Goal: Find specific page/section: Find specific page/section

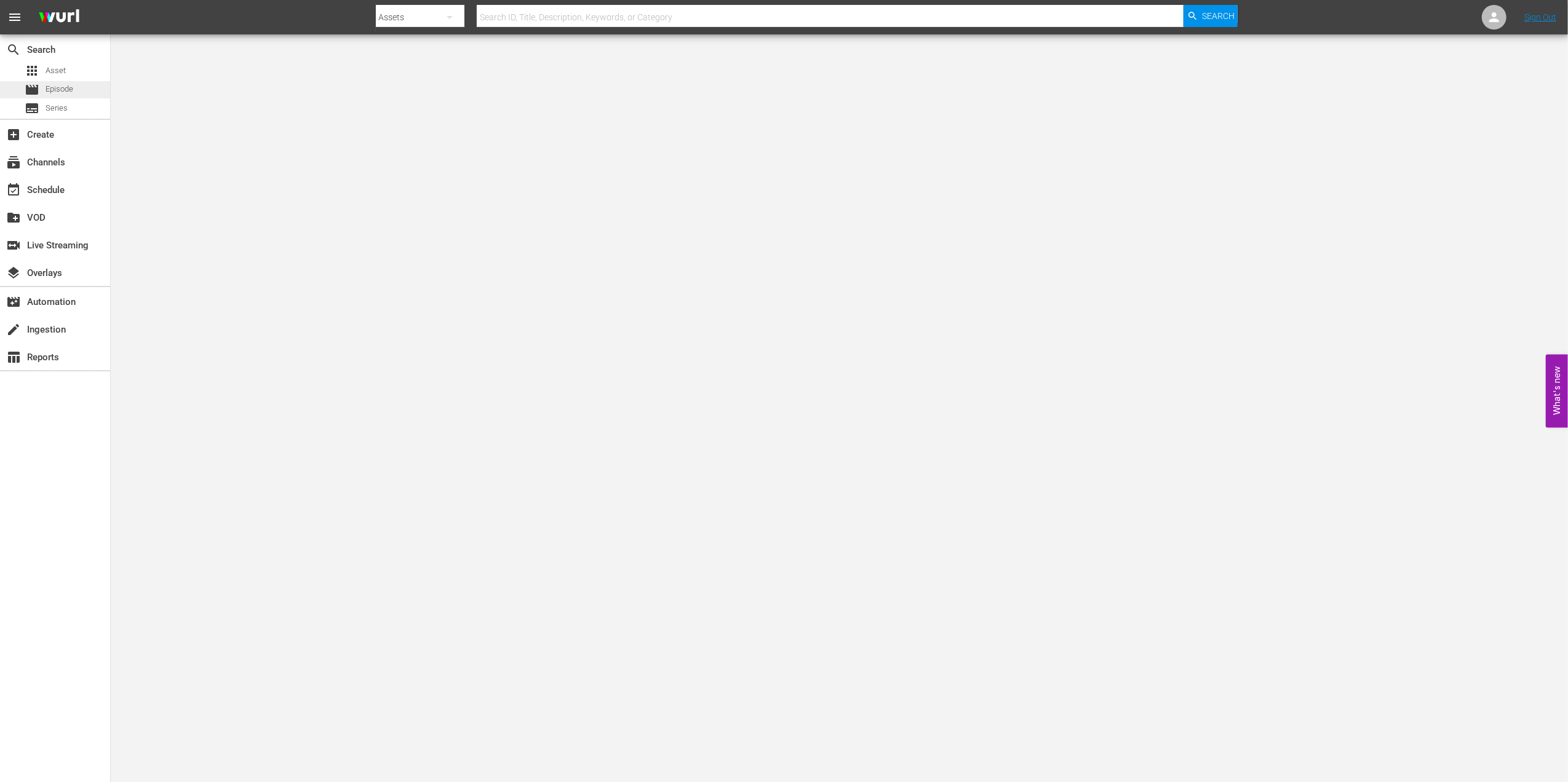
click at [74, 84] on div "movie Episode" at bounding box center [55, 89] width 110 height 17
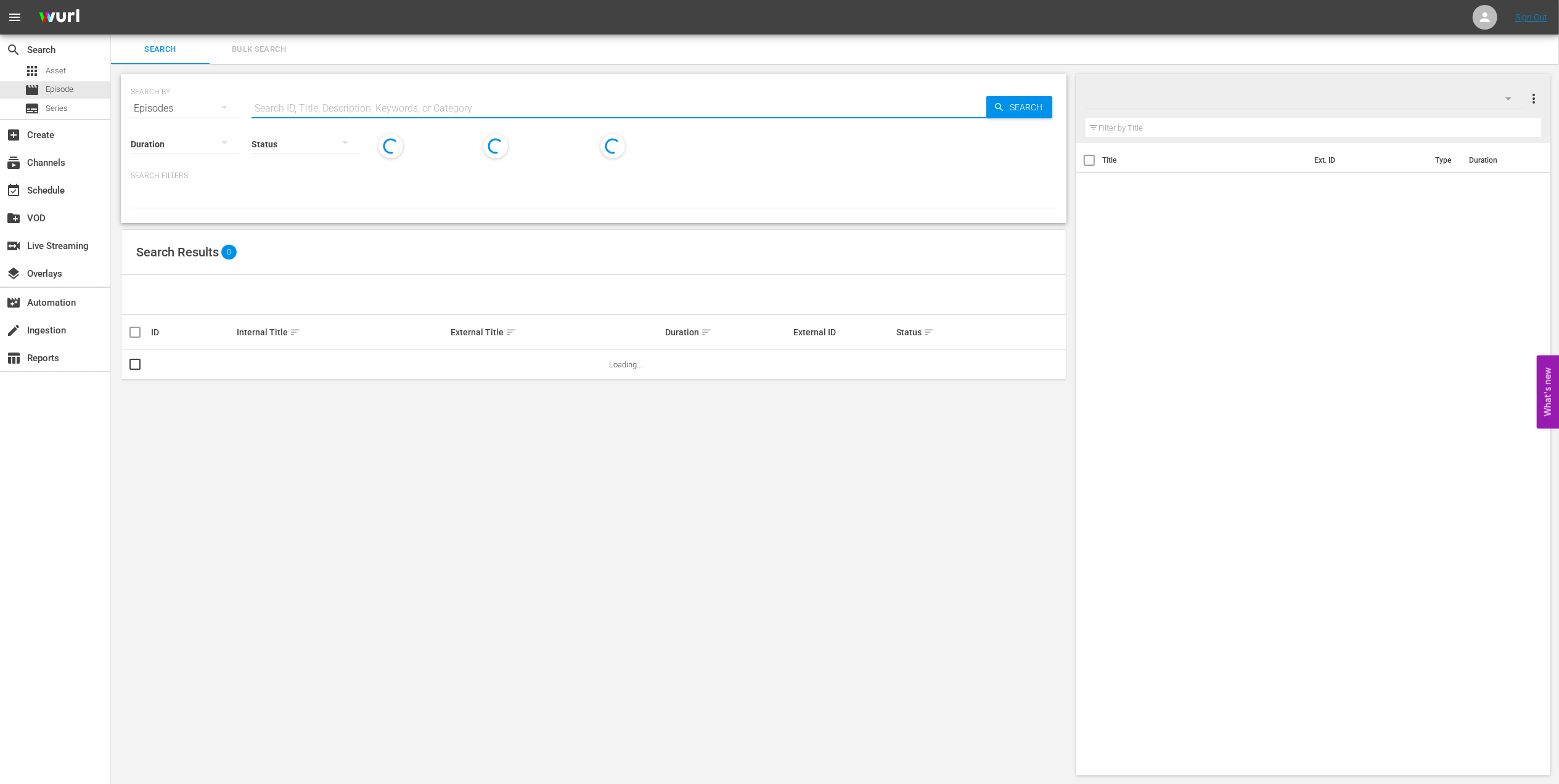
drag, startPoint x: 539, startPoint y: 96, endPoint x: 309, endPoint y: 106, distance: 230.2
click at [309, 106] on input "text" at bounding box center [618, 108] width 735 height 30
paste input "FWC 1998 [GEOGRAPHIC_DATA] v [GEOGRAPHIC_DATA], Round of 16 (PT)"
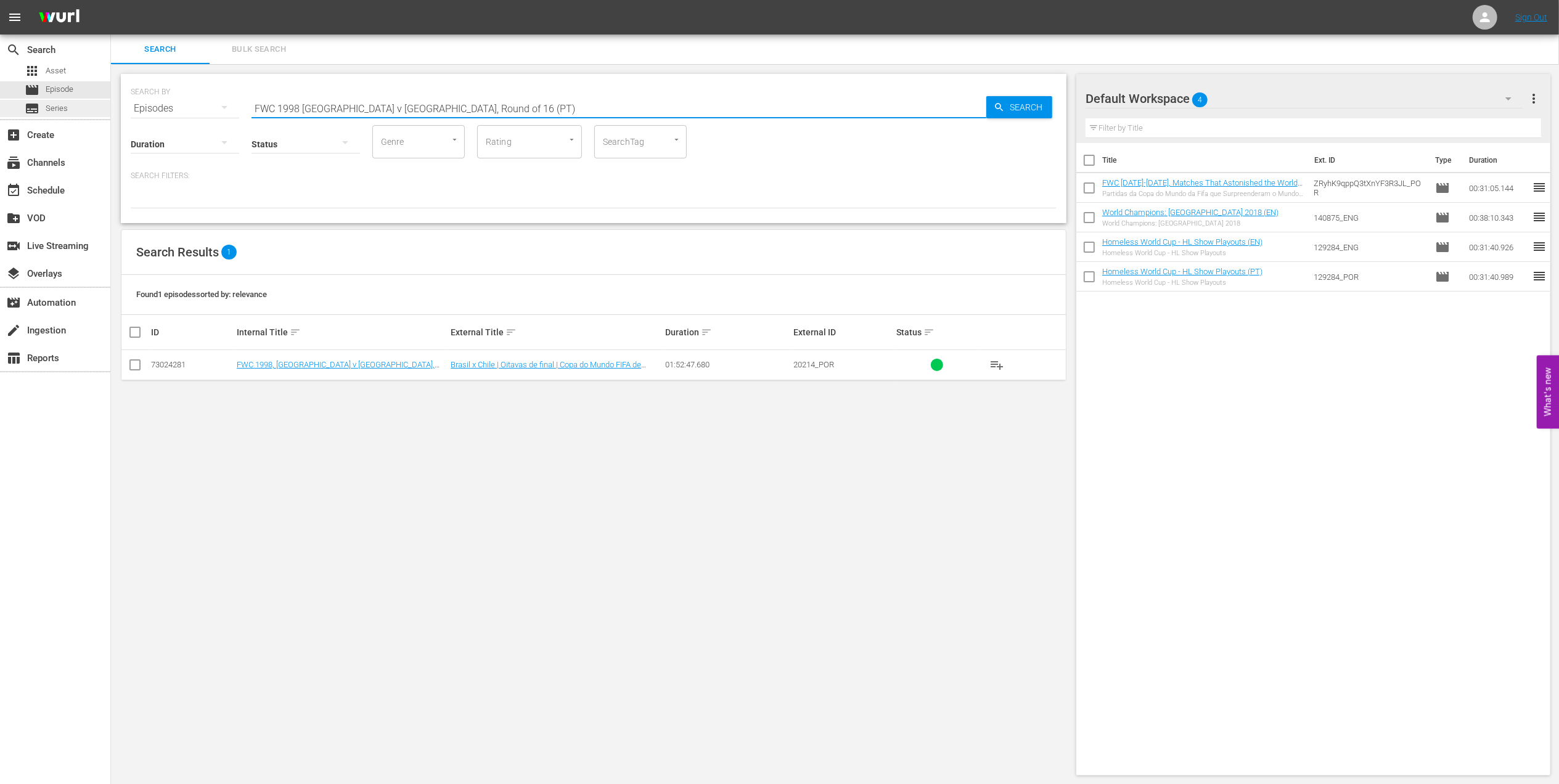
drag, startPoint x: 371, startPoint y: 108, endPoint x: 80, endPoint y: 110, distance: 291.0
click at [111, 0] on div "search Search apps Asset movie Episode subtitles Series add_box Create subscrip…" at bounding box center [835, 0] width 1449 height 0
click at [481, 114] on input "FWC 1998 [GEOGRAPHIC_DATA] v [GEOGRAPHIC_DATA], Round of 16 (PT)" at bounding box center [618, 108] width 735 height 30
drag, startPoint x: 472, startPoint y: 109, endPoint x: 156, endPoint y: 109, distance: 316.0
click at [156, 109] on div "SEARCH BY Search By Episodes Search ID, Title, Description, Keywords, or Catego…" at bounding box center [594, 101] width 926 height 44
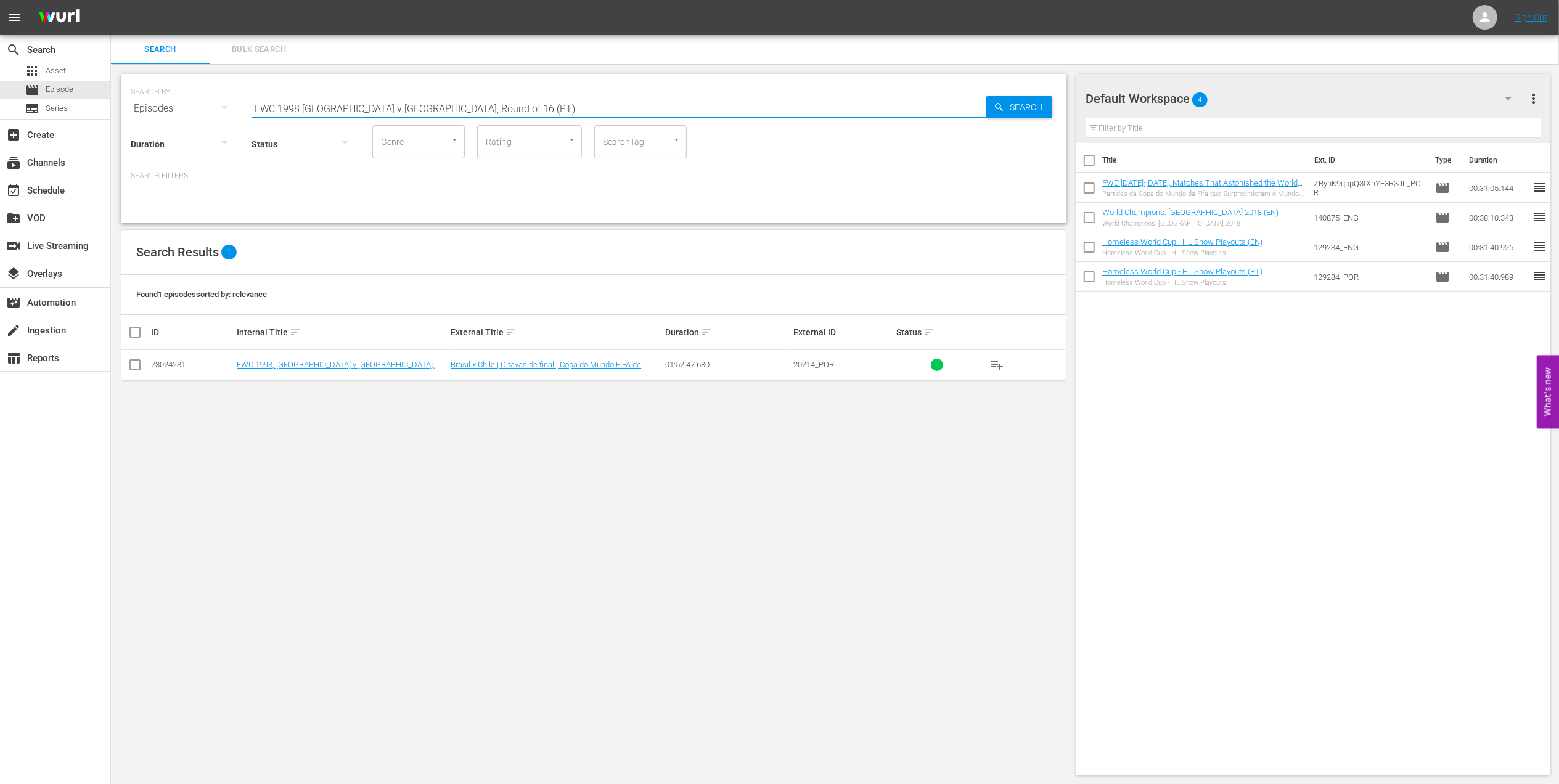
paste input "s Netherlands, Semi-final"
click at [335, 109] on input "FWC 1998 Brazil vs Netherlands, Semi-final (PT)" at bounding box center [618, 108] width 735 height 30
drag, startPoint x: 464, startPoint y: 105, endPoint x: 200, endPoint y: 105, distance: 264.0
click at [201, 105] on div "SEARCH BY Search By Episodes Search ID, Title, Description, Keywords, or Catego…" at bounding box center [594, 101] width 926 height 44
paste input "1998 Official Film - La Coupe de la Gloire"
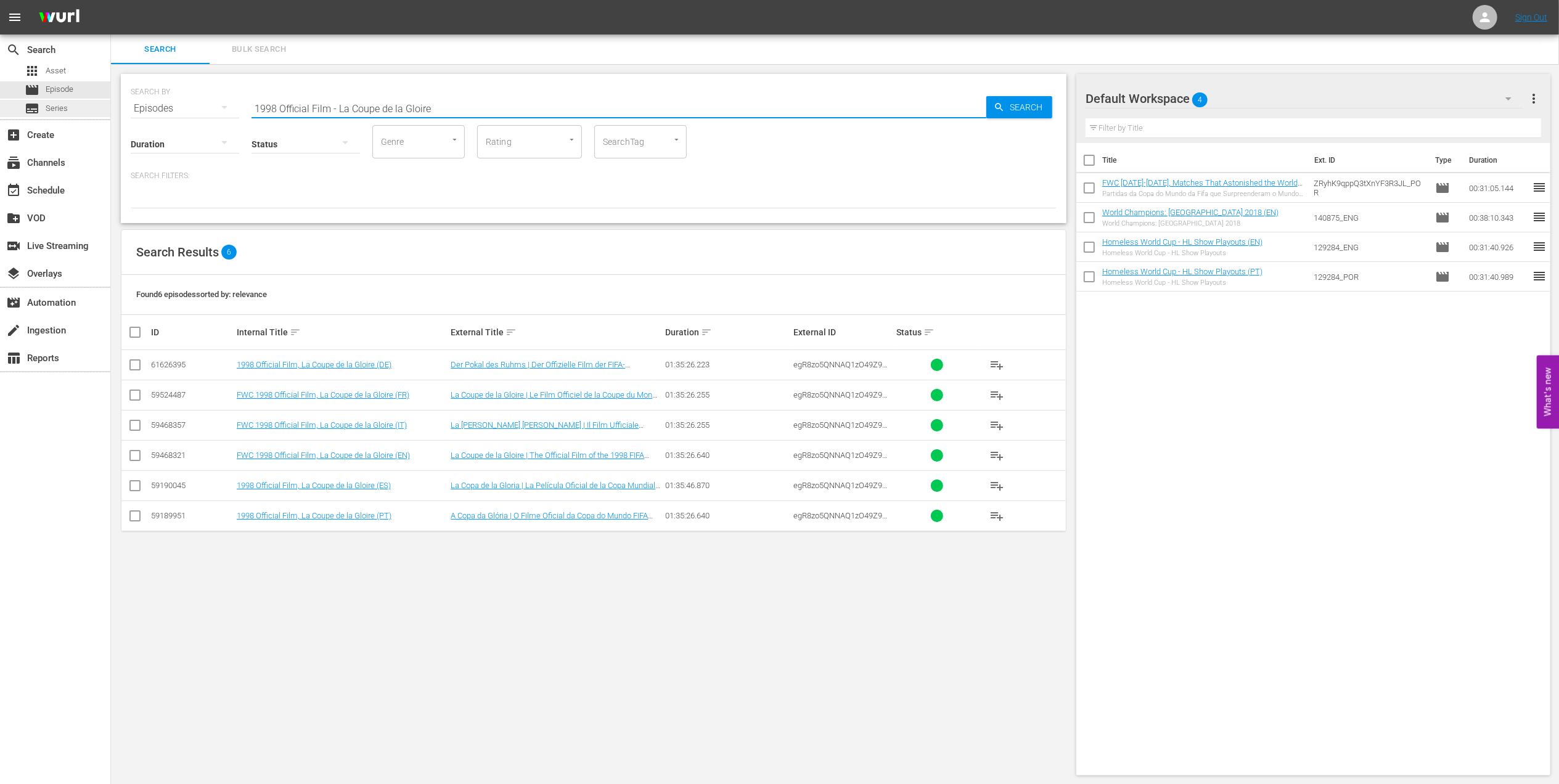
drag, startPoint x: 124, startPoint y: 107, endPoint x: 1, endPoint y: 109, distance: 123.0
click at [111, 0] on div "search Search apps Asset movie Episode subtitles Series add_box Create subscrip…" at bounding box center [835, 0] width 1449 height 0
paste input "FWWC 2007 Germany v [GEOGRAPHIC_DATA], Final"
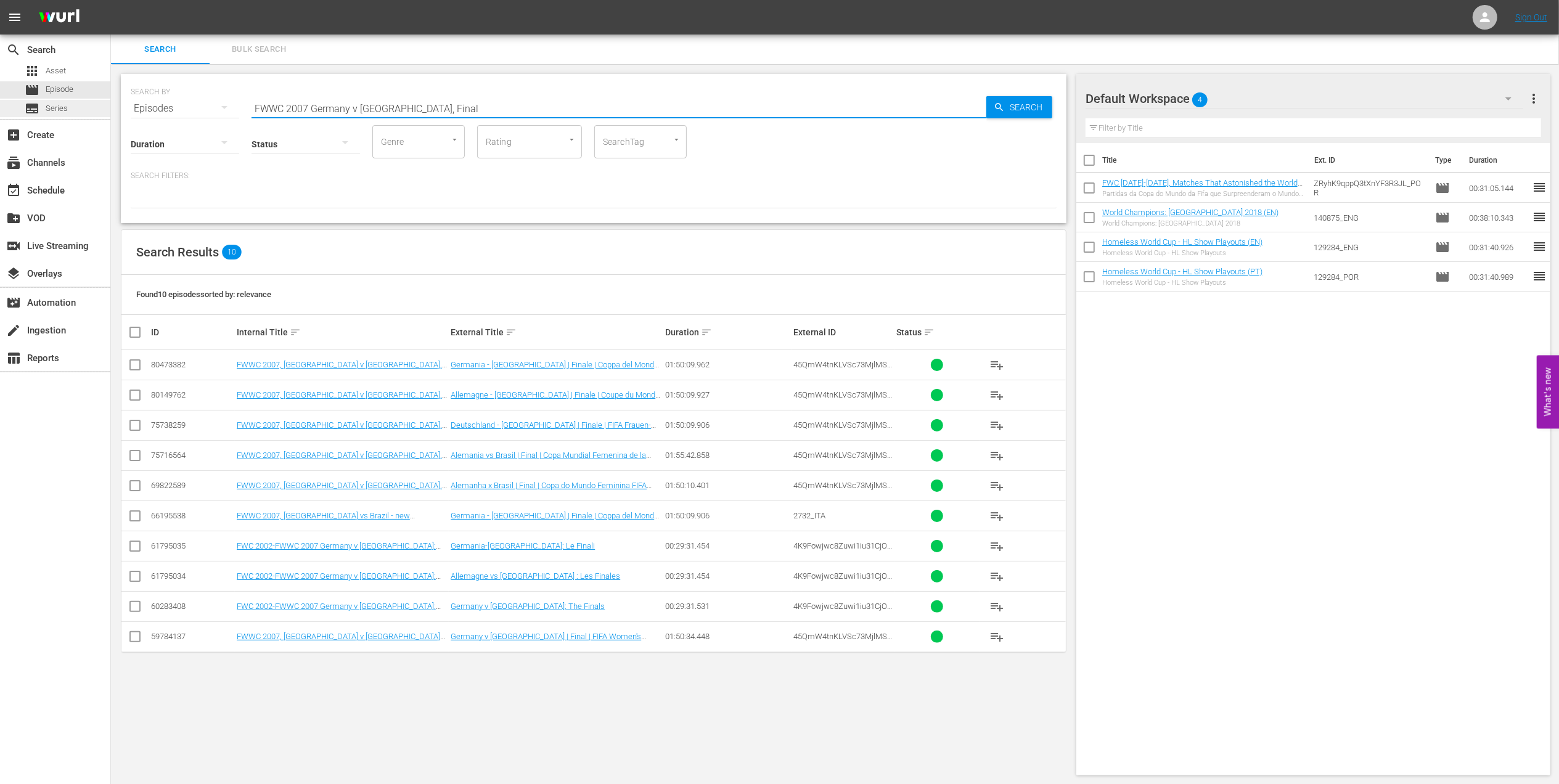
drag, startPoint x: 442, startPoint y: 108, endPoint x: 97, endPoint y: 104, distance: 345.0
click at [111, 0] on div "search Search apps Asset movie Episode subtitles Series add_box Create subscrip…" at bounding box center [835, 0] width 1449 height 0
paste input "LOCAL ONLY - FWC 1970 Official Film, The World at their Feet"
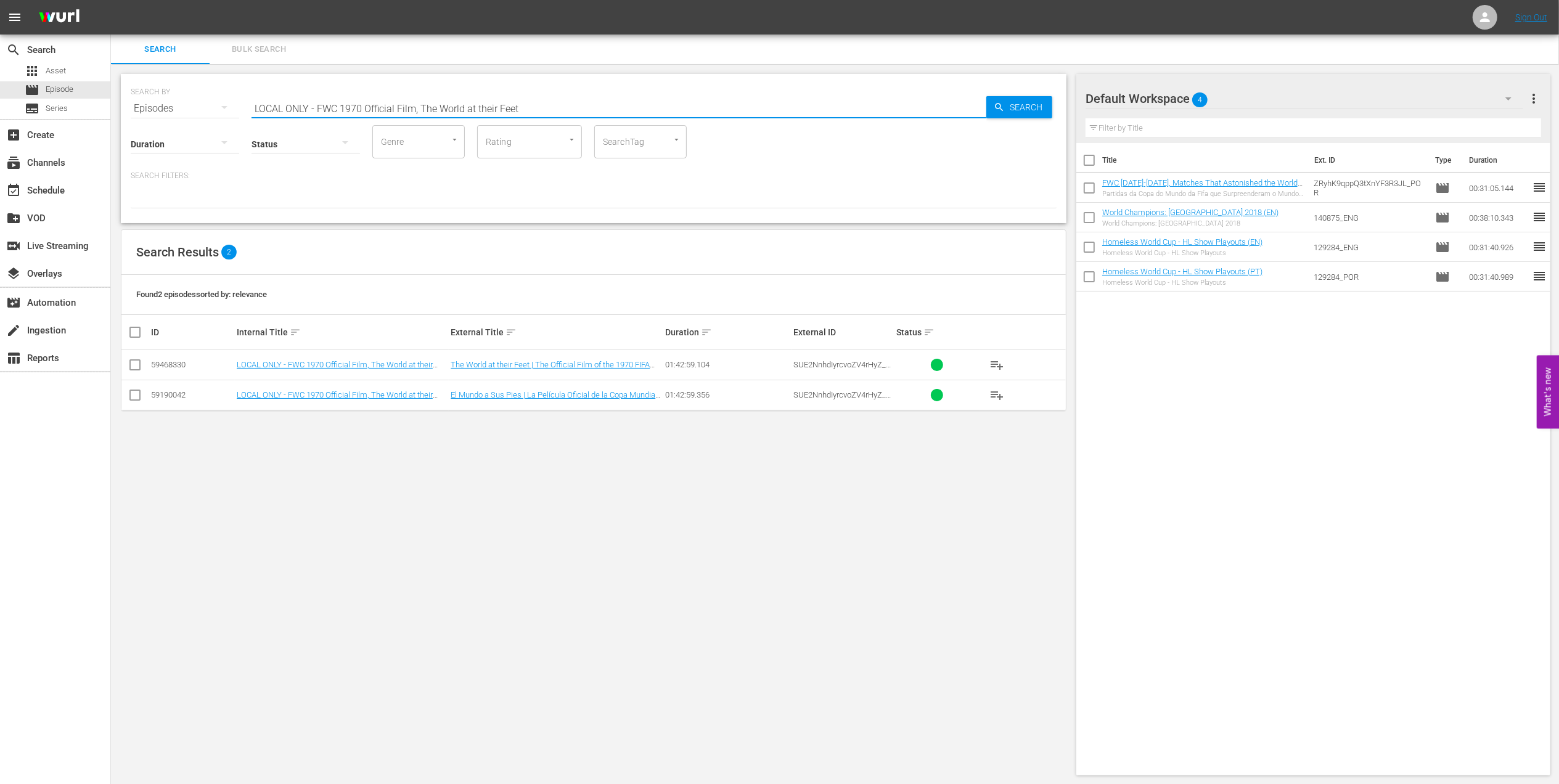
drag, startPoint x: 543, startPoint y: 105, endPoint x: 186, endPoint y: 110, distance: 357.0
click at [170, 106] on div "SEARCH BY Search By Episodes Search ID, Title, Description, Keywords, or Catego…" at bounding box center [594, 101] width 926 height 44
paste input "FWC 1982, Italy vs Germany FR, Final (PT)"
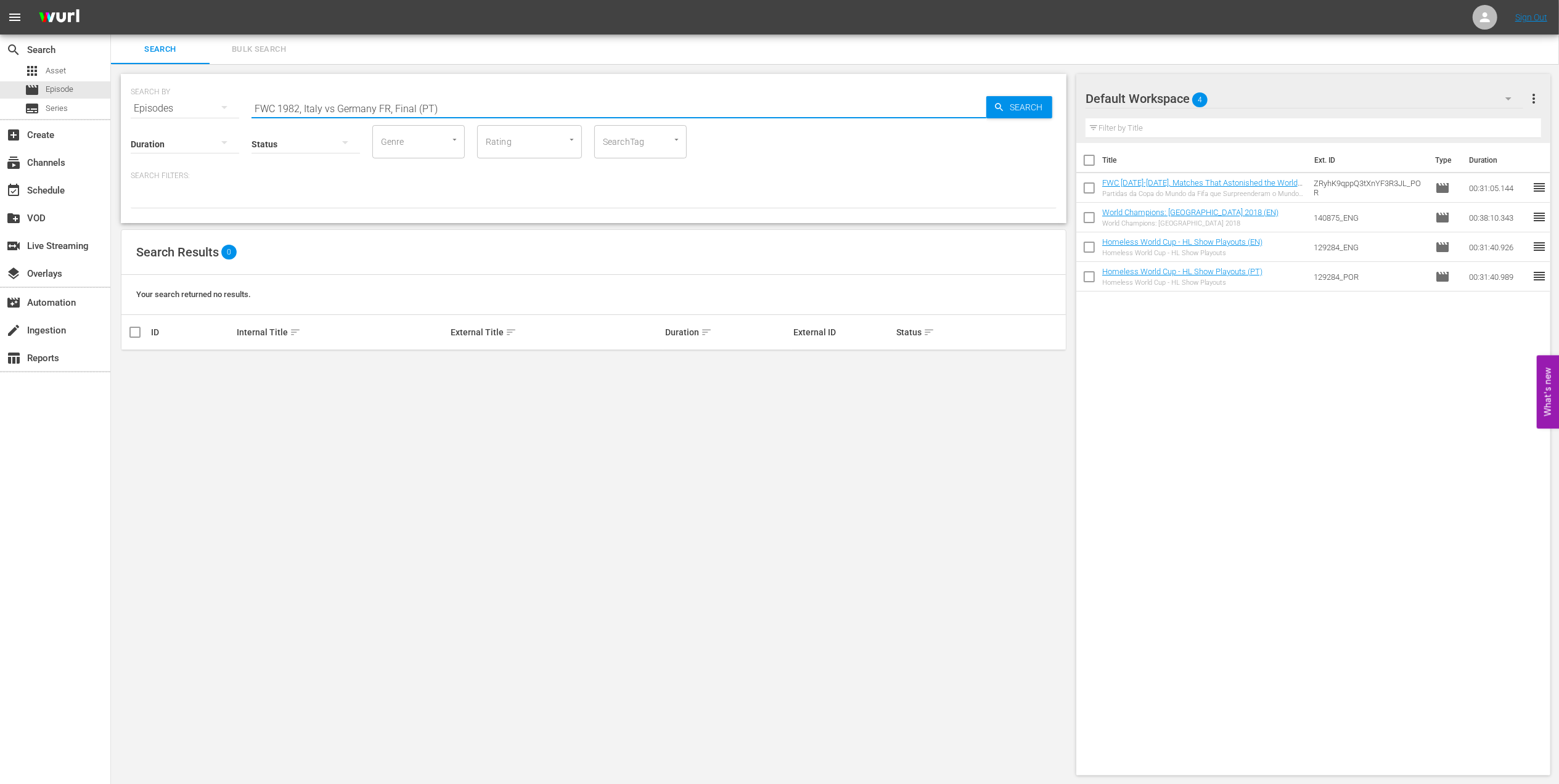
click at [335, 104] on input "FWC 1982, Italy vs Germany FR, Final (PT)" at bounding box center [618, 108] width 735 height 30
drag, startPoint x: 445, startPoint y: 106, endPoint x: 105, endPoint y: 101, distance: 340.0
click at [111, 0] on div "search Search apps Asset movie Episode subtitles Series add_box Create subscrip…" at bounding box center [835, 0] width 1449 height 0
paste input "94, [GEOGRAPHIC_DATA] v. Russia, Group Stage"
click at [334, 105] on input "FWC 1994, [GEOGRAPHIC_DATA] v. Russia, Group Stage" at bounding box center [618, 108] width 735 height 30
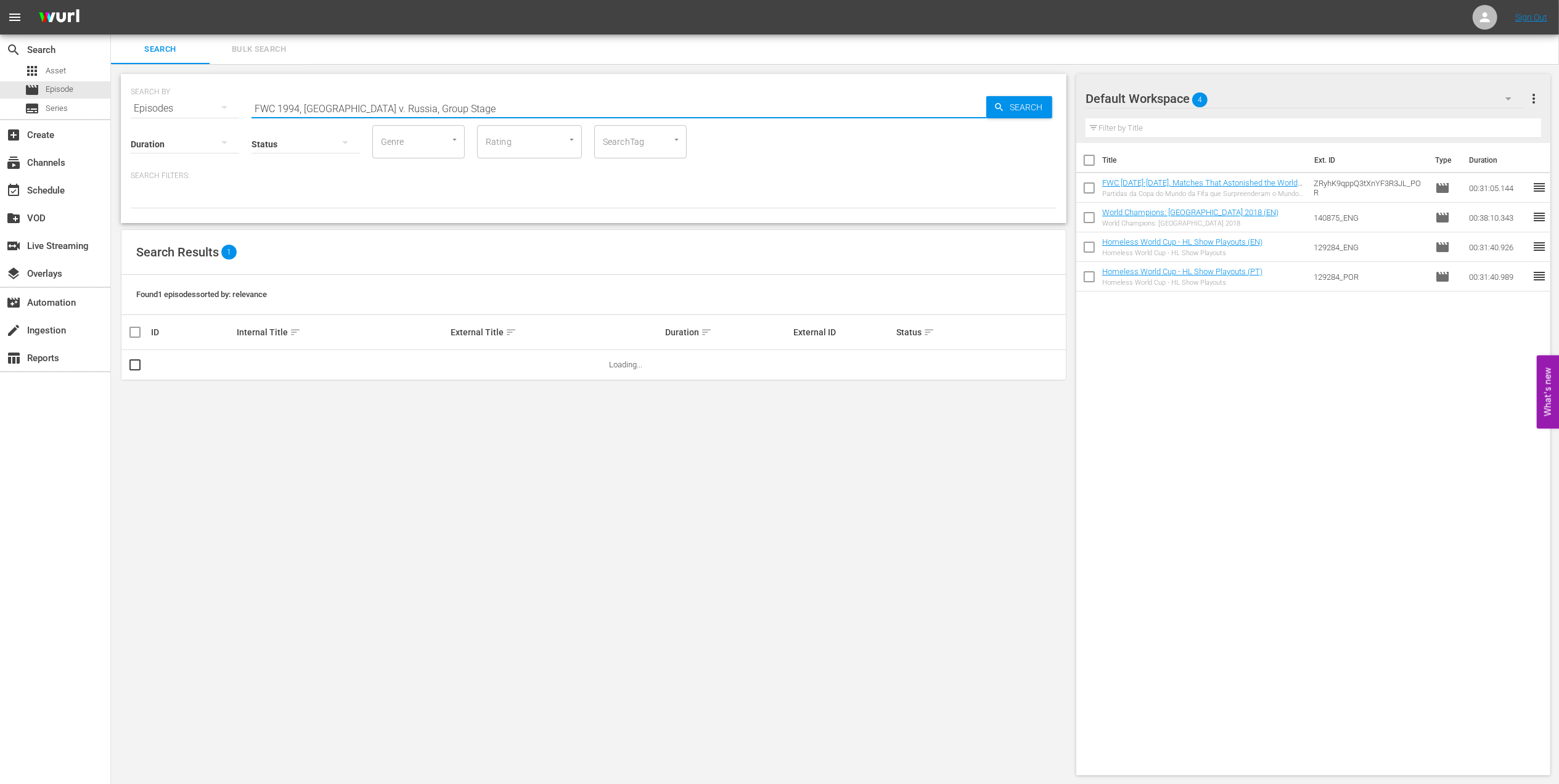
click at [338, 106] on input "FWC 1994, [GEOGRAPHIC_DATA] v. Russia, Group Stage" at bounding box center [618, 108] width 735 height 30
drag, startPoint x: 427, startPoint y: 108, endPoint x: 143, endPoint y: 107, distance: 284.0
click at [143, 107] on div "SEARCH BY Search By Episodes Search ID, Title, Description, Keywords, or Catego…" at bounding box center [594, 101] width 926 height 44
click at [481, 106] on input "FWC 1994, [GEOGRAPHIC_DATA] v. Russia, Group Stage" at bounding box center [618, 108] width 735 height 30
drag, startPoint x: 472, startPoint y: 106, endPoint x: 123, endPoint y: 106, distance: 349.0
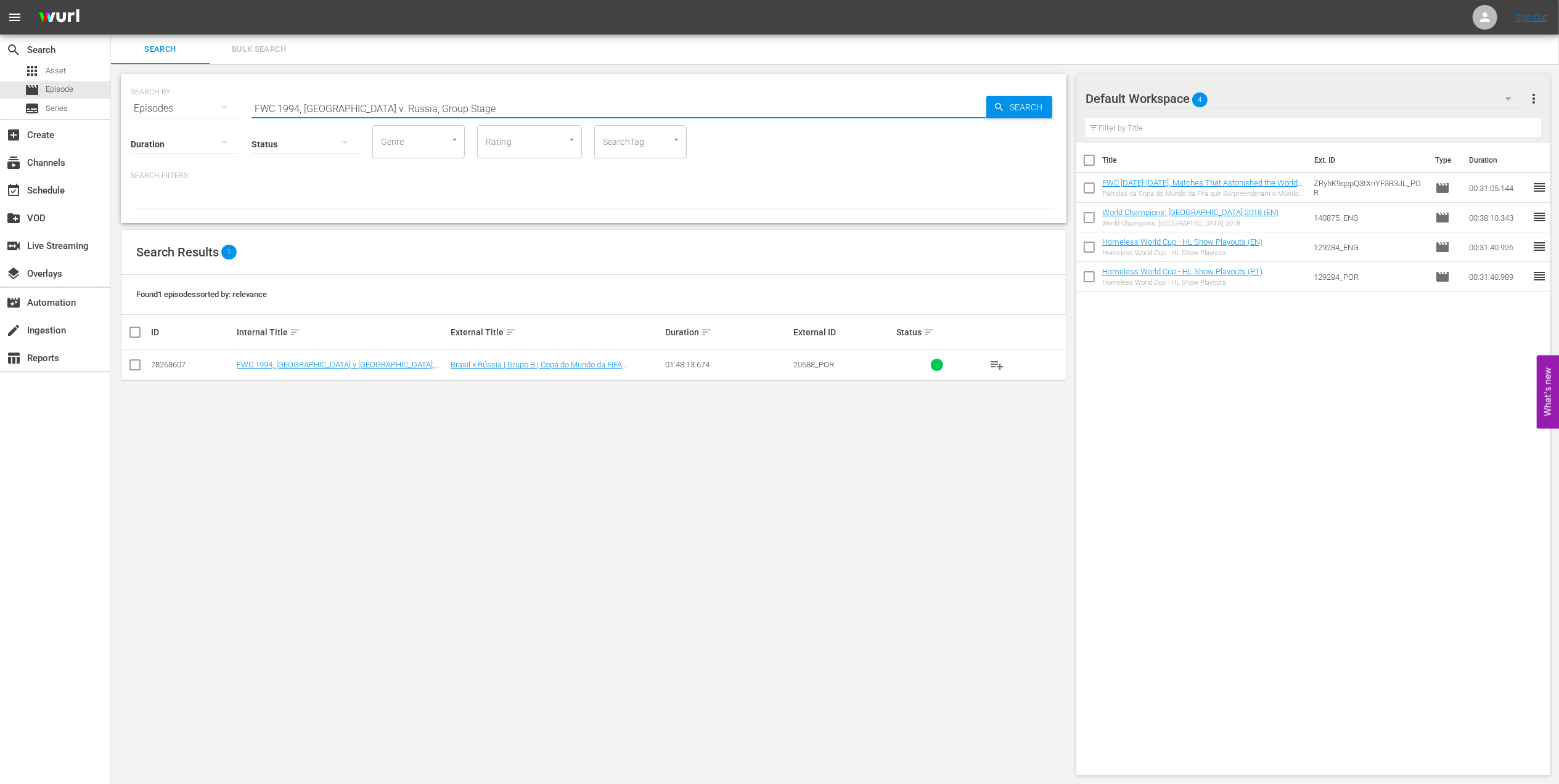
click at [124, 106] on div "SEARCH BY Search By Episodes Search ID, Title, Description, Keywords, or Catego…" at bounding box center [594, 149] width 946 height 149
paste input "1954 Official Film - German Giants"
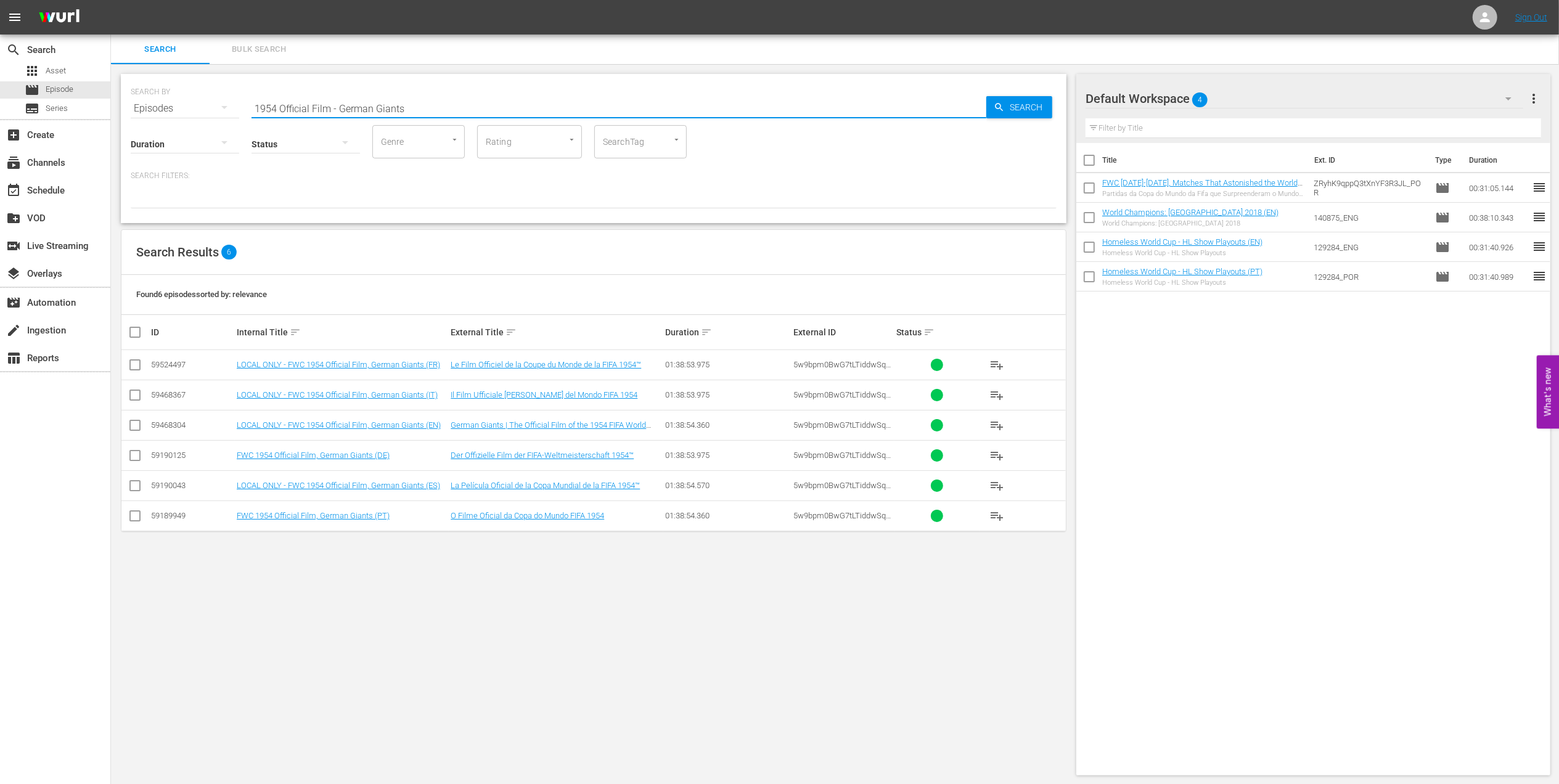
drag, startPoint x: 207, startPoint y: 108, endPoint x: 134, endPoint y: 109, distance: 73.0
click at [120, 108] on div "SEARCH BY Search By Episodes Search ID, Title, Description, Keywords, or Catego…" at bounding box center [594, 425] width 965 height 722
paste input "8 Official Film - [PERSON_NAME]"
type input "1958 Official Film - Hinein"
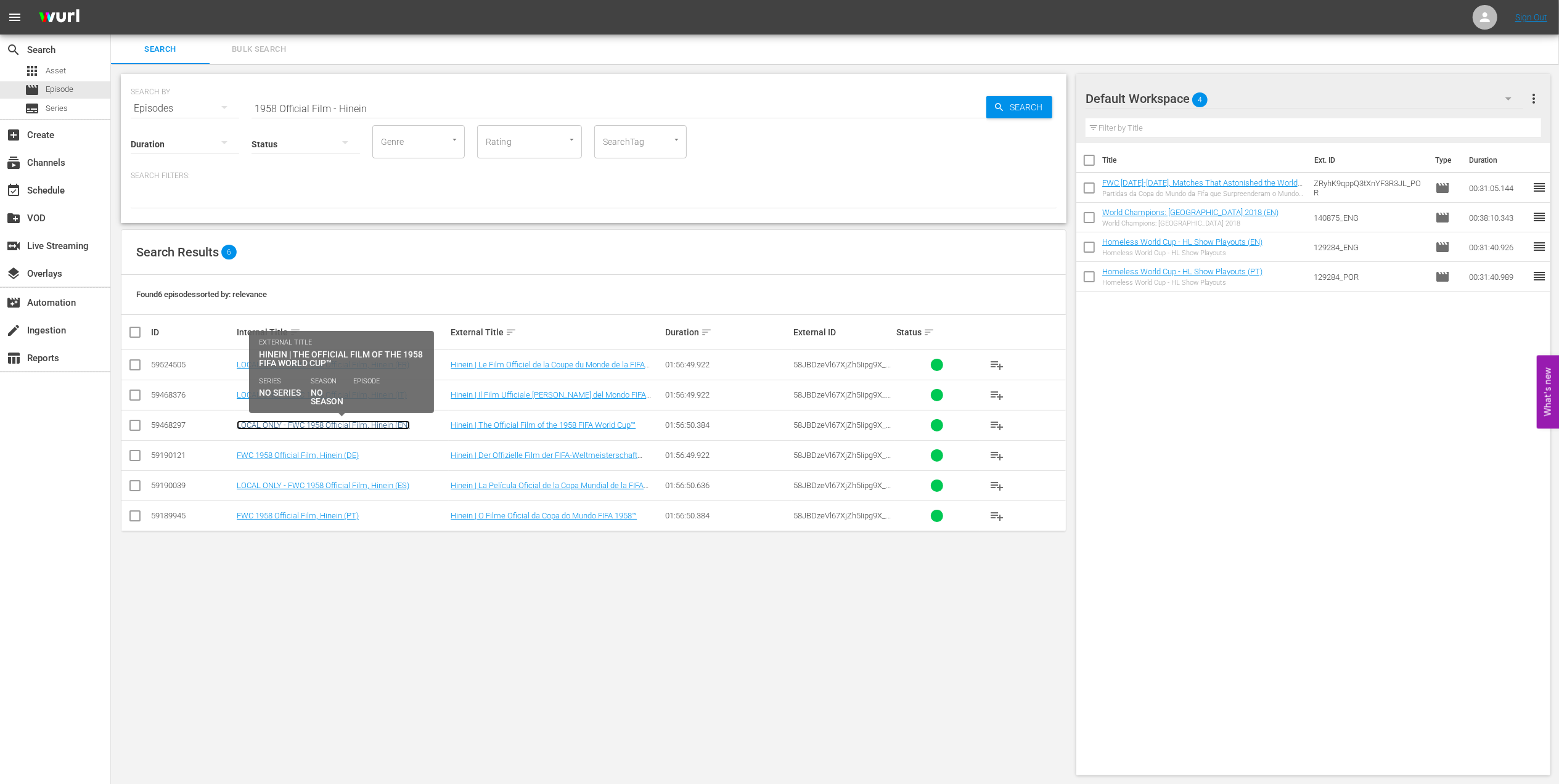
click at [385, 427] on link "LOCAL ONLY - FWC 1958 Official Film, Hinein (EN)" at bounding box center [323, 425] width 173 height 9
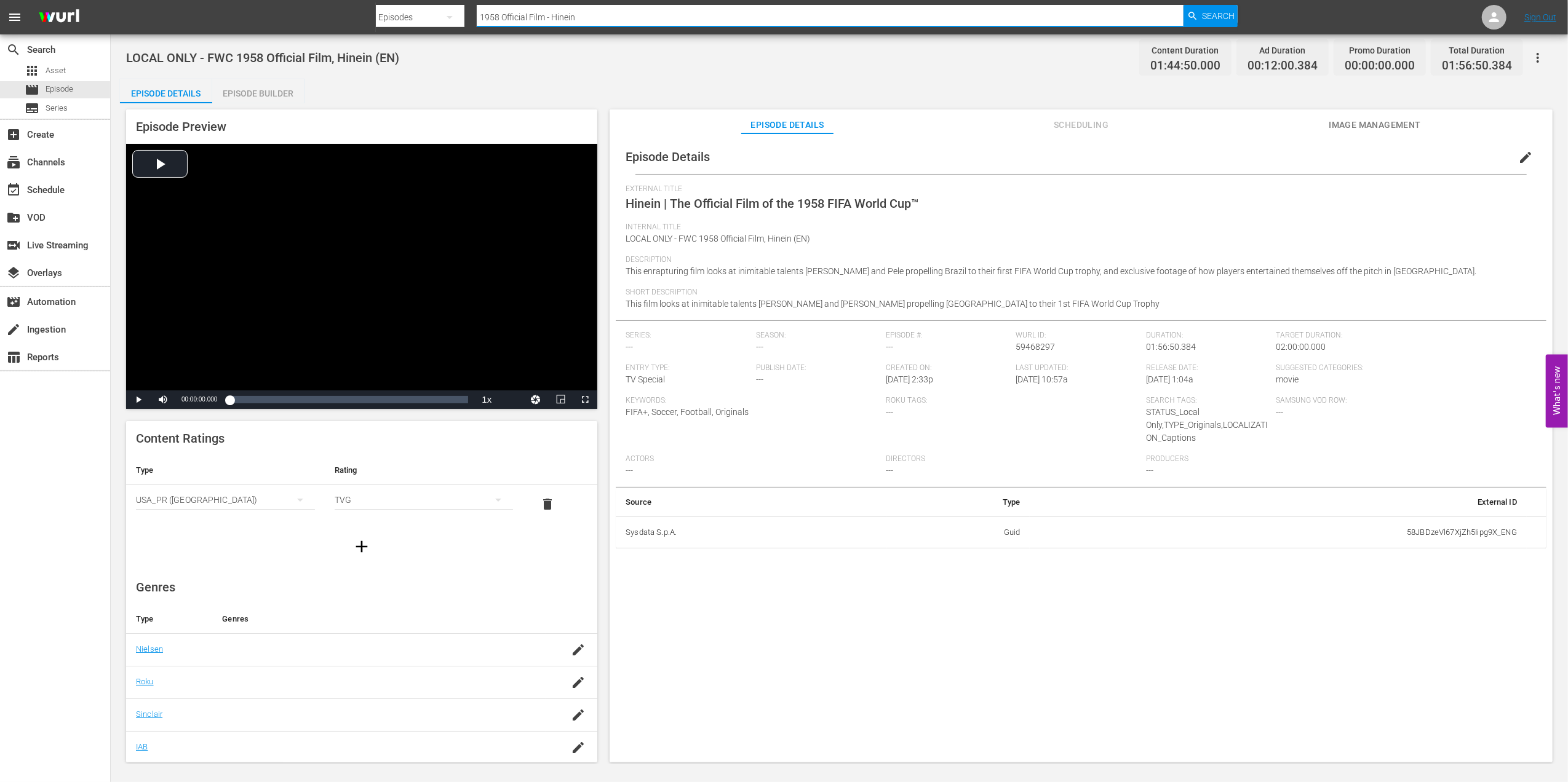
drag, startPoint x: 596, startPoint y: 10, endPoint x: 304, endPoint y: 16, distance: 292.1
click at [304, 16] on nav "menu Search By Episodes Search ID, Title, Description, Keywords, or Category 19…" at bounding box center [784, 17] width 1568 height 34
paste input "LOCAL ONLY - FWC 1970 Official Film, The World at their Feet"
type input "LOCAL ONLY - FWC 1970 Official Film, The World at their Feet"
click at [1201, 14] on div "Search" at bounding box center [1211, 16] width 54 height 22
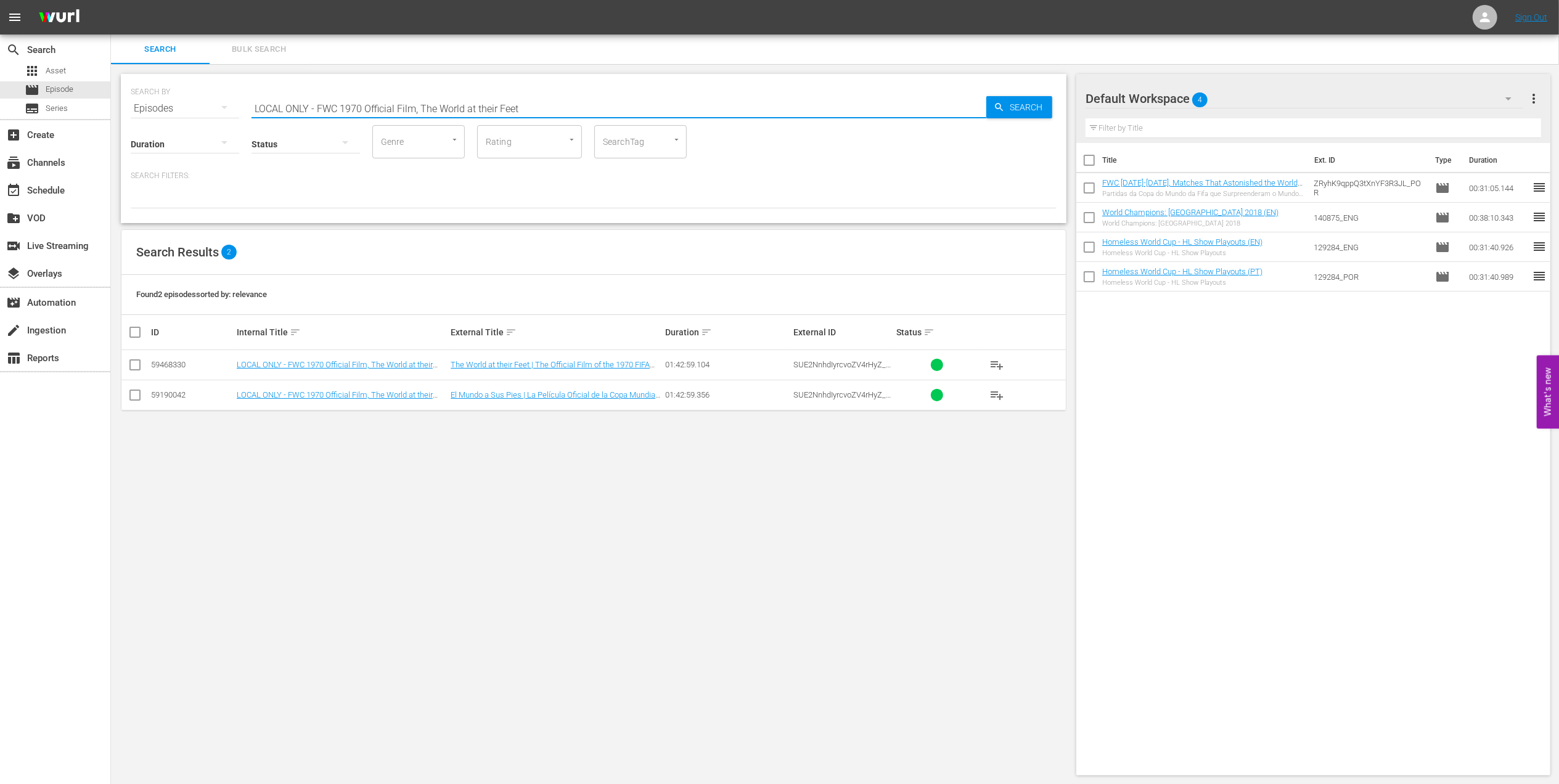
click at [153, 106] on div "SEARCH BY Search By Episodes Search ID, Title, Description, Keywords, or Catego…" at bounding box center [594, 101] width 926 height 44
paste input "Golden Boot, EP1 - [PERSON_NAME]"
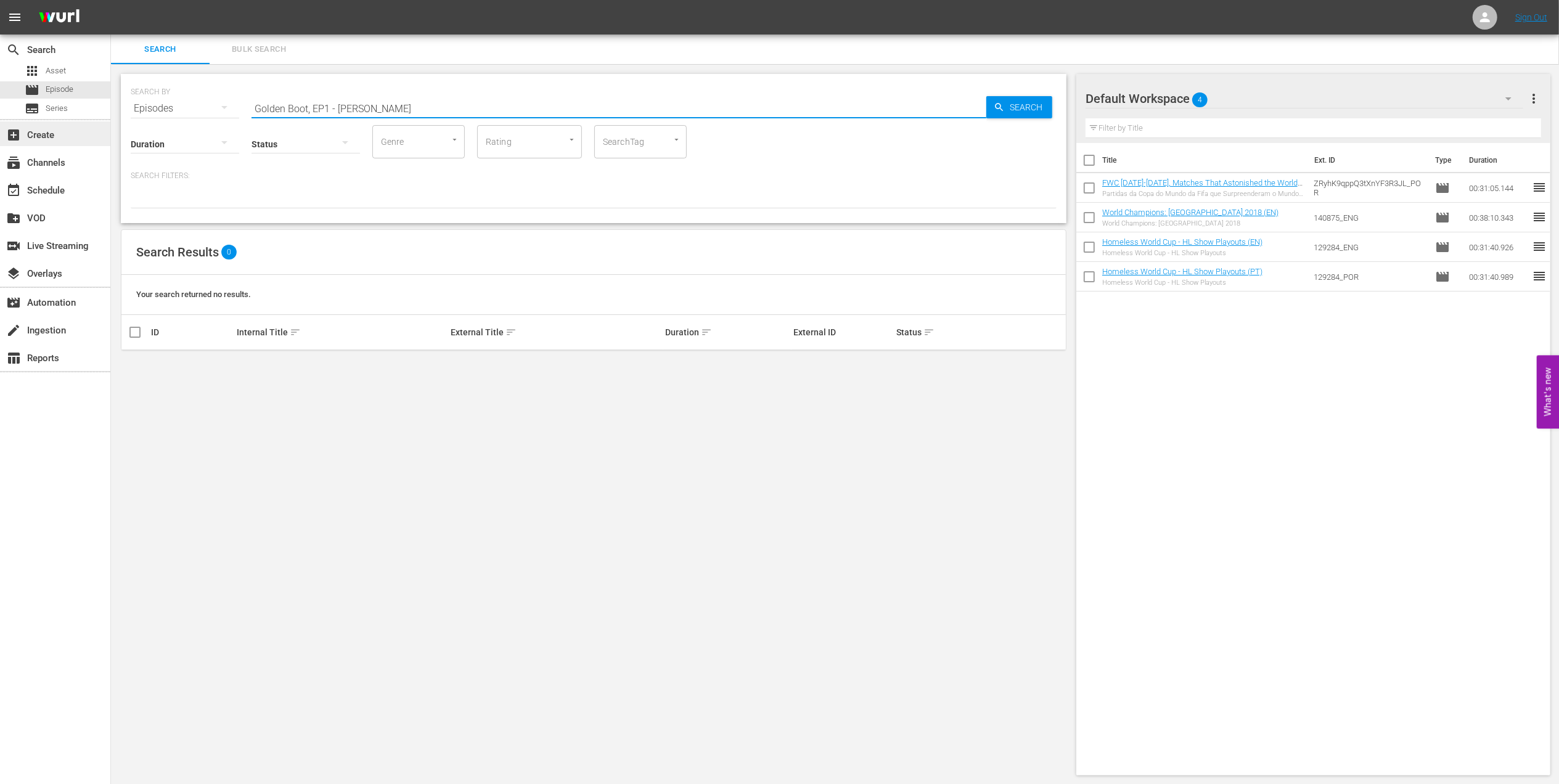
drag, startPoint x: 164, startPoint y: 122, endPoint x: 26, endPoint y: 134, distance: 138.5
click at [111, 0] on div "search Search apps Asset movie Episode subtitles Series add_box Create subscrip…" at bounding box center [835, 0] width 1449 height 0
click at [290, 92] on div "SEARCH BY Search By Episodes Search ID, Title, Description, Keywords, or Catego…" at bounding box center [594, 101] width 926 height 44
click at [255, 107] on input "Toto" at bounding box center [618, 108] width 735 height 30
click at [297, 106] on input "Toto" at bounding box center [618, 108] width 735 height 30
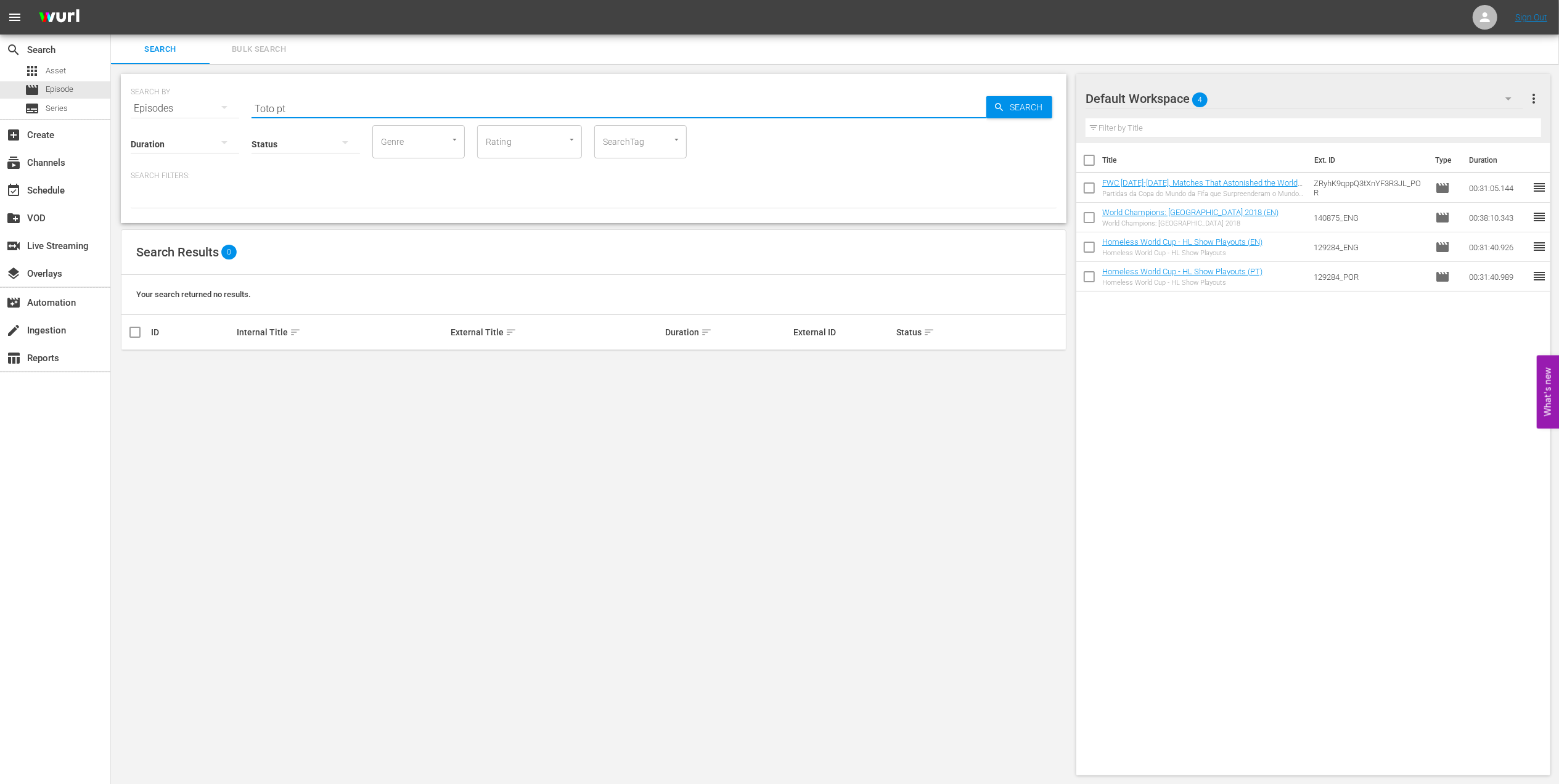
drag, startPoint x: 333, startPoint y: 103, endPoint x: 153, endPoint y: 117, distance: 180.5
click at [147, 102] on div "SEARCH BY Search By Episodes Search ID, Title, Description, Keywords, or Catego…" at bounding box center [594, 101] width 926 height 44
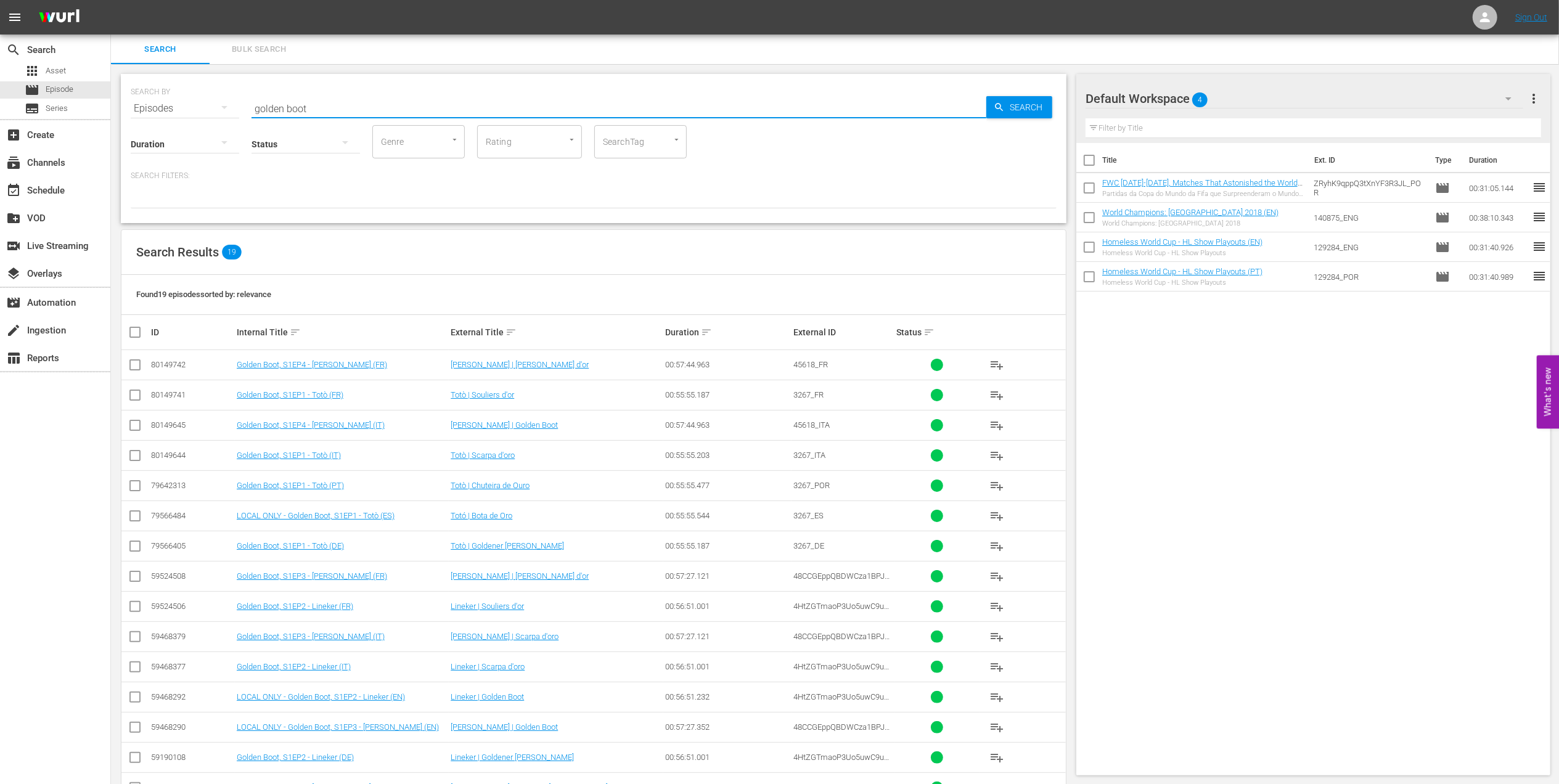
click at [364, 92] on div "SEARCH BY Search By Episodes Search ID, Title, Description, Keywords, or Catego…" at bounding box center [594, 101] width 926 height 44
click at [358, 111] on input "golden boot" at bounding box center [618, 108] width 735 height 30
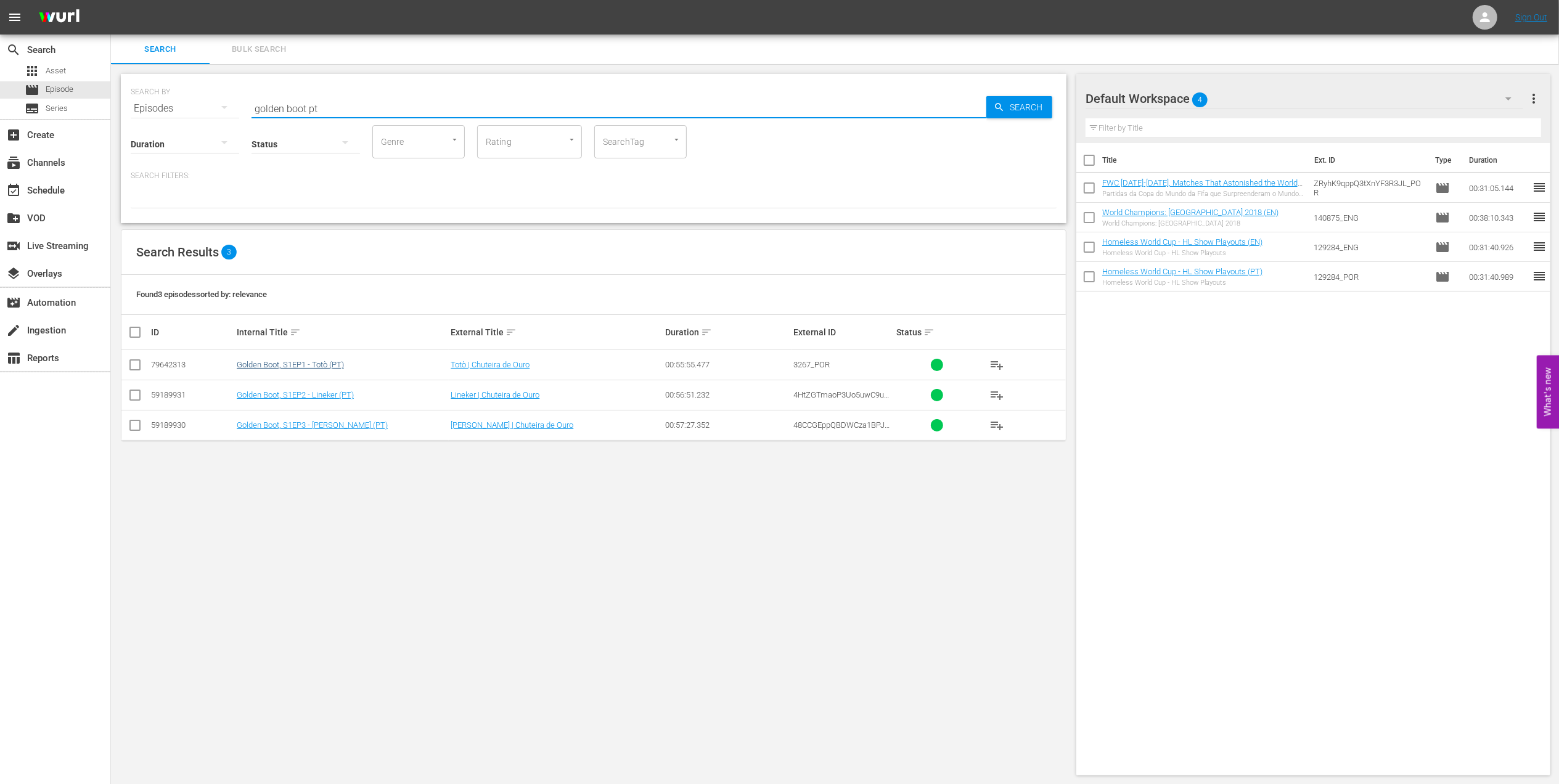
type input "golden boot pt"
click at [319, 366] on link "Golden Boot, S1EP1 - Totò (PT)" at bounding box center [290, 364] width 107 height 9
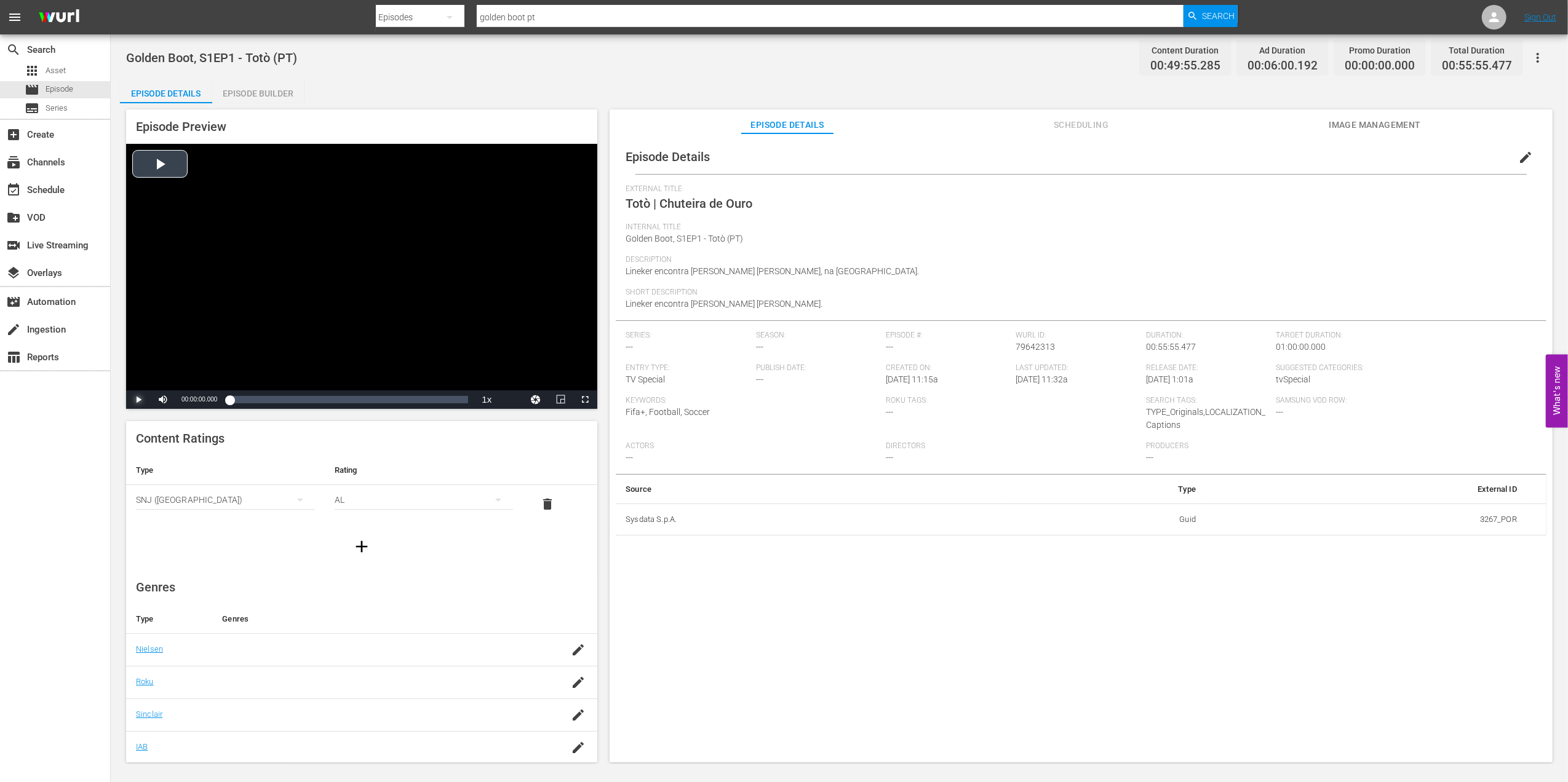
click at [139, 400] on span "Video Player" at bounding box center [139, 400] width 0 height 0
click at [230, 398] on div "00:00:11.422" at bounding box center [229, 399] width 1 height 12
click at [244, 402] on div "00:01:02.890" at bounding box center [237, 399] width 14 height 12
click at [139, 400] on span "Video Player" at bounding box center [139, 400] width 0 height 0
drag, startPoint x: 581, startPoint y: 12, endPoint x: 406, endPoint y: 11, distance: 175.0
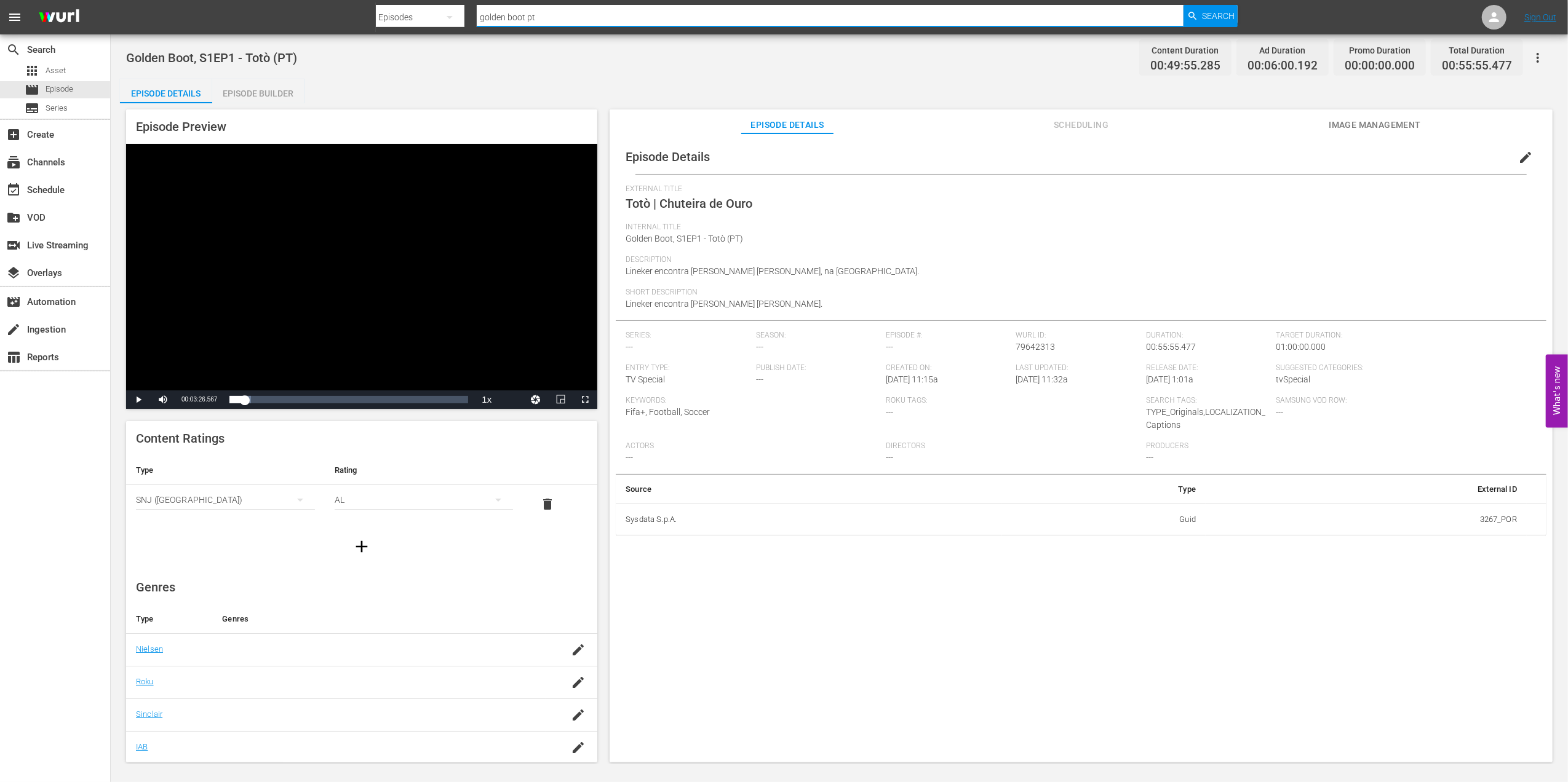
click at [408, 10] on div "Search By Episodes Search ID, Title, Description, Keywords, or Category golden …" at bounding box center [807, 17] width 863 height 30
paste input "FWC 1990, [GEOGRAPHIC_DATA] FR vs Argentina, Final (PT)"
type input "FWC 1990, [GEOGRAPHIC_DATA] FR vs Argentina, Final (PT)"
click at [1202, 8] on span "Search" at bounding box center [1219, 16] width 32 height 22
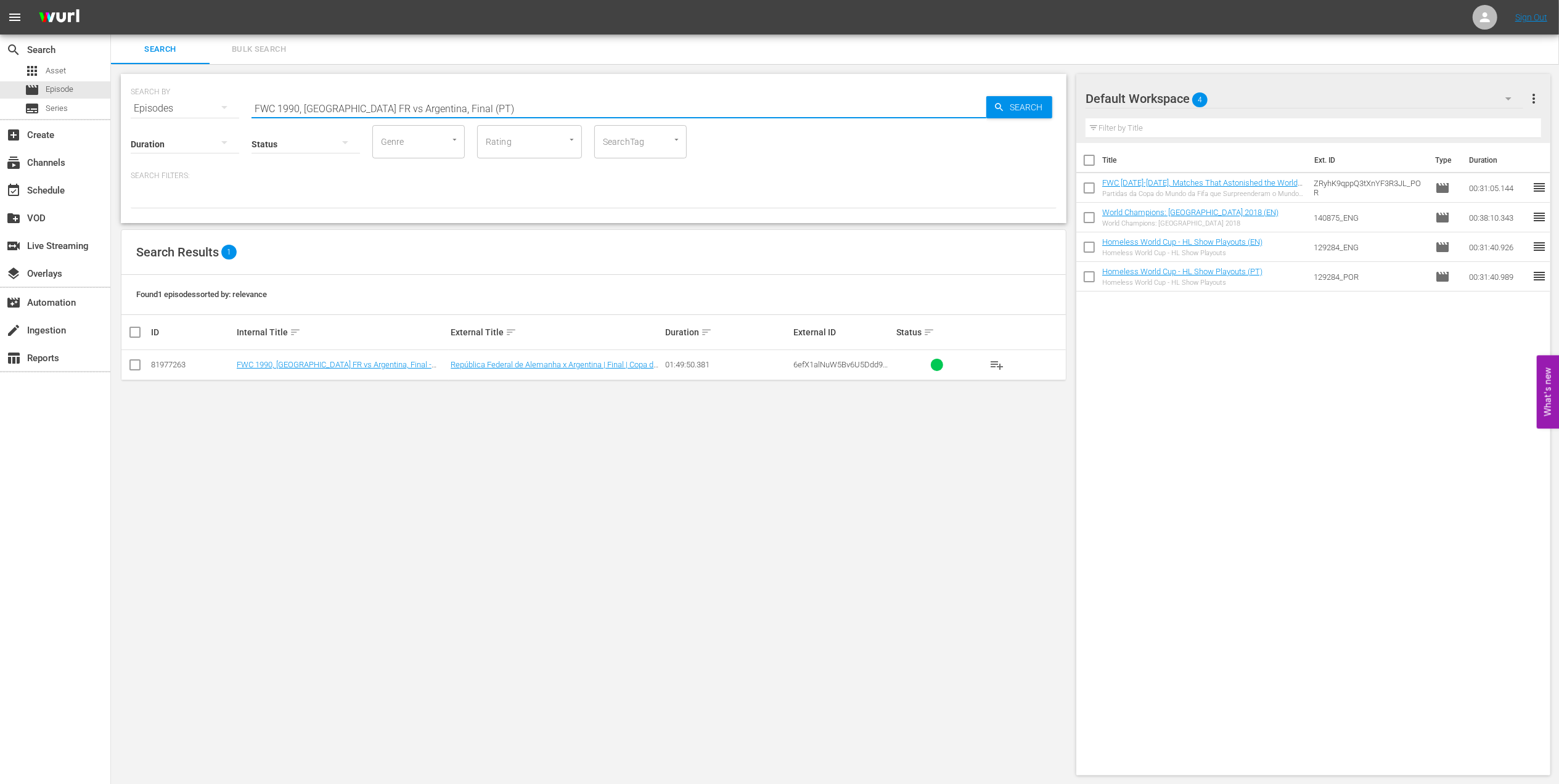
drag, startPoint x: 373, startPoint y: 107, endPoint x: 188, endPoint y: 110, distance: 185.0
click at [190, 110] on div "SEARCH BY Search By Episodes Search ID, Title, Description, Keywords, or Catego…" at bounding box center [594, 101] width 926 height 44
paste input "WC 2007 [GEOGRAPHIC_DATA] v [GEOGRAPHIC_DATA], Group Stage PT"
drag, startPoint x: 418, startPoint y: 105, endPoint x: 148, endPoint y: 114, distance: 270.1
click at [149, 112] on div "SEARCH BY Search By Episodes Search ID, Title, Description, Keywords, or Catego…" at bounding box center [594, 101] width 926 height 44
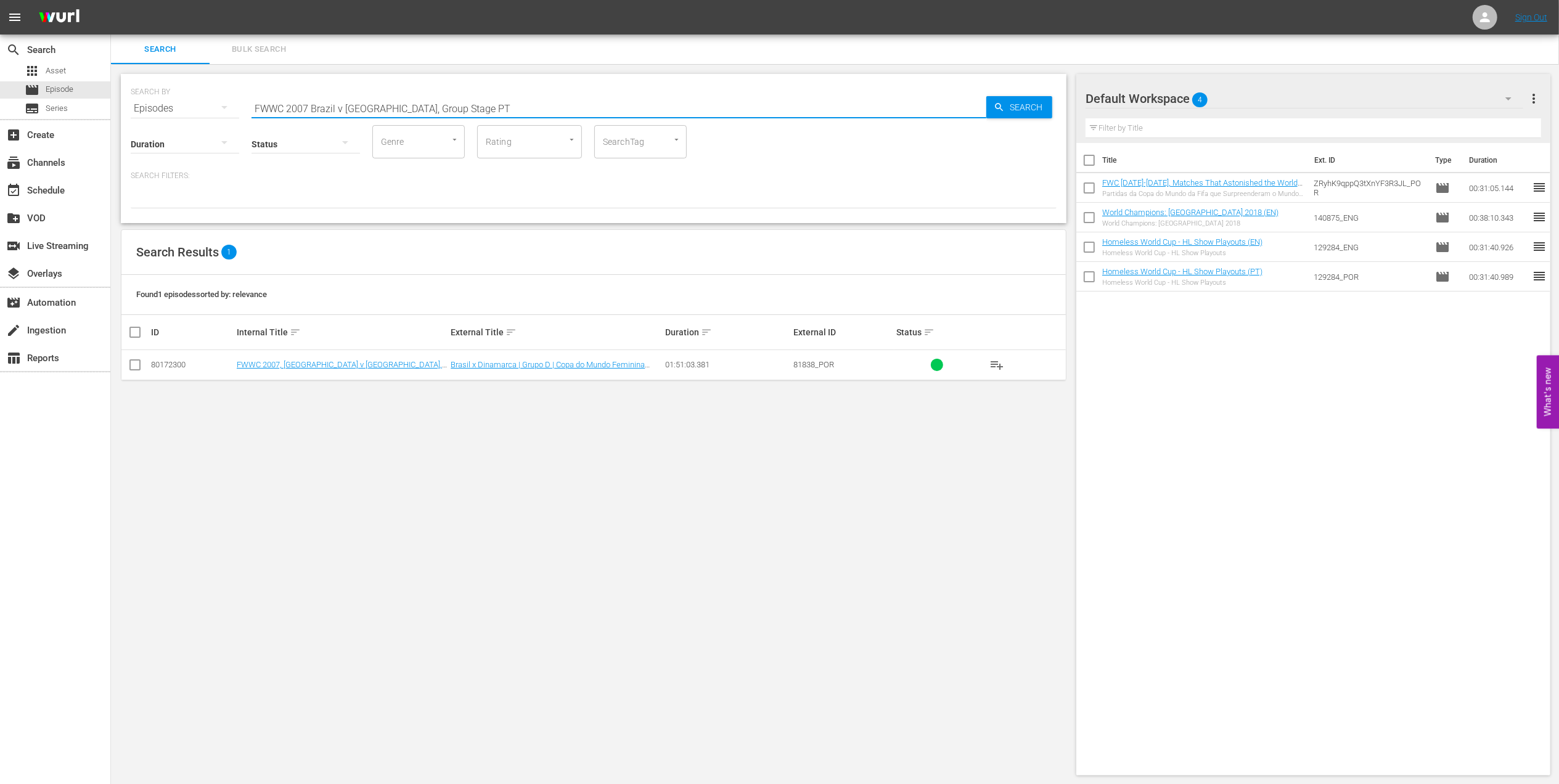
paste input "Australia, Quarterfinals"
drag, startPoint x: 446, startPoint y: 107, endPoint x: 385, endPoint y: 107, distance: 61.0
click at [385, 107] on input "FWWC 2007 Brazil v [GEOGRAPHIC_DATA], Quarterfinals PT" at bounding box center [618, 108] width 735 height 30
drag, startPoint x: 398, startPoint y: 107, endPoint x: 199, endPoint y: 107, distance: 199.0
click at [199, 107] on div "SEARCH BY Search By Episodes Search ID, Title, Description, Keywords, or Catego…" at bounding box center [594, 101] width 926 height 44
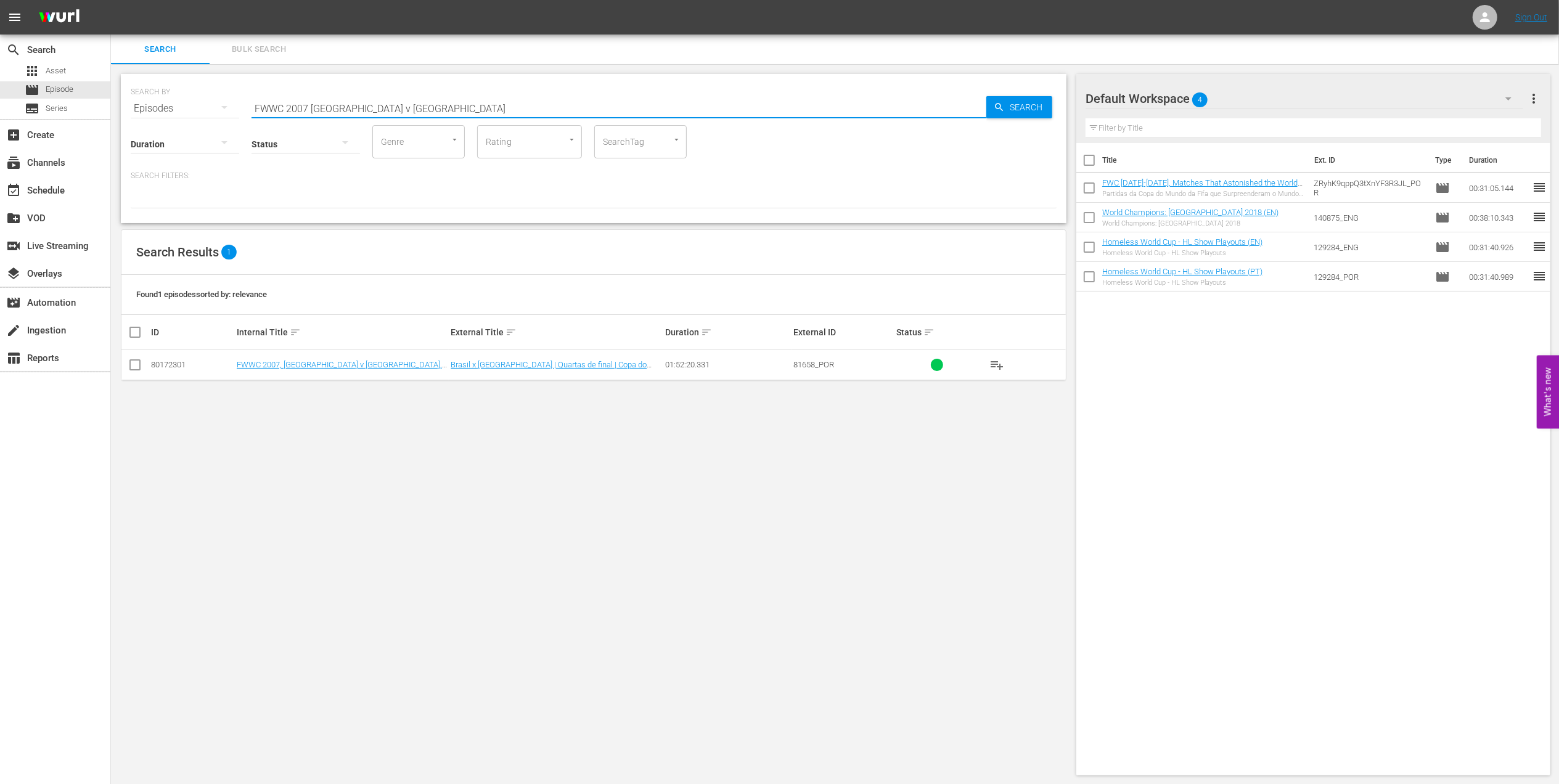
paste input "Germany v [GEOGRAPHIC_DATA], Final"
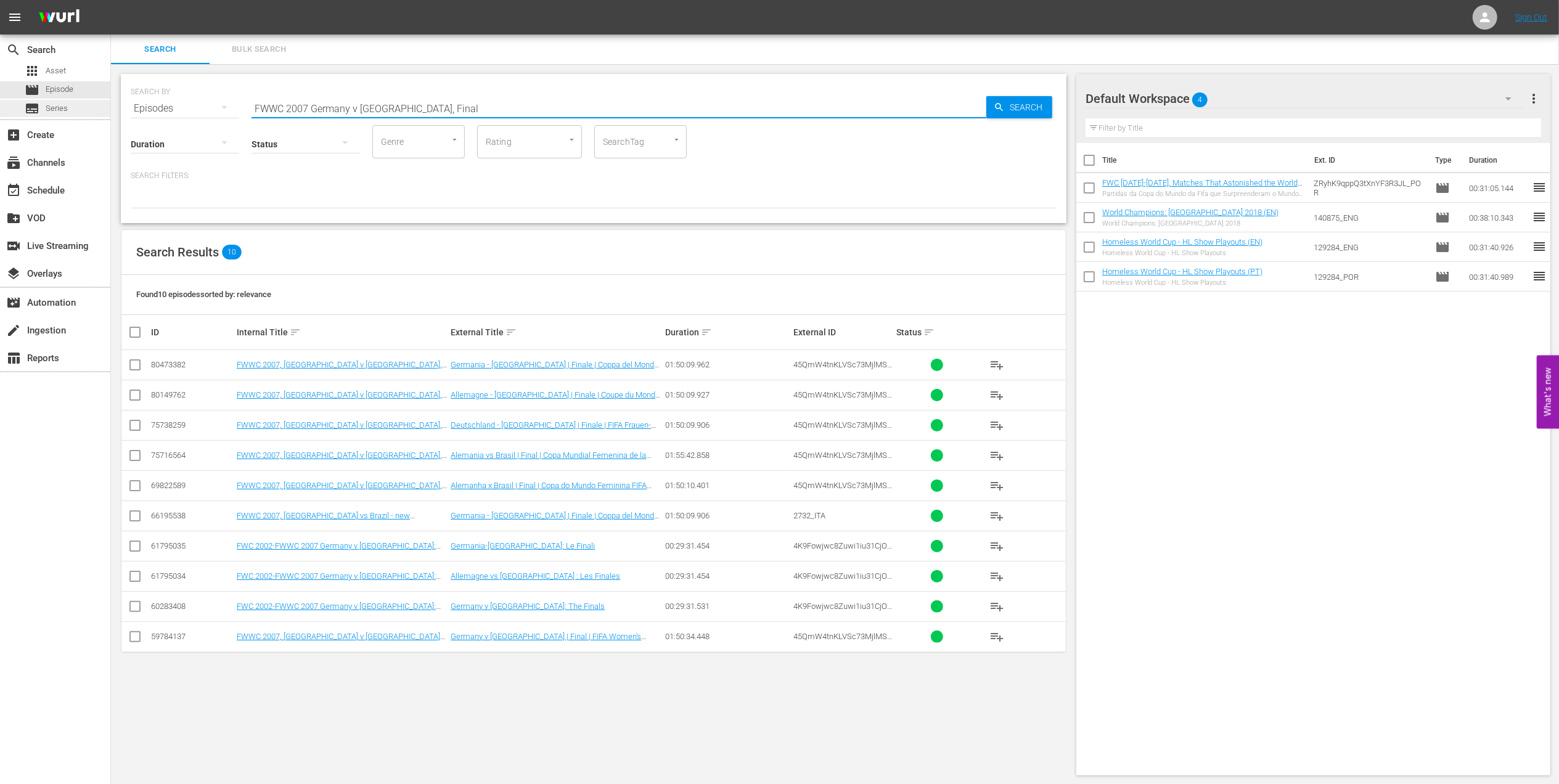
drag, startPoint x: 422, startPoint y: 104, endPoint x: 99, endPoint y: 110, distance: 323.1
click at [111, 0] on div "search Search apps Asset movie Episode subtitles Series add_box Create subscrip…" at bounding box center [835, 0] width 1449 height 0
paste input "C 1974, [GEOGRAPHIC_DATA] v. [GEOGRAPHIC_DATA] FR, Final"
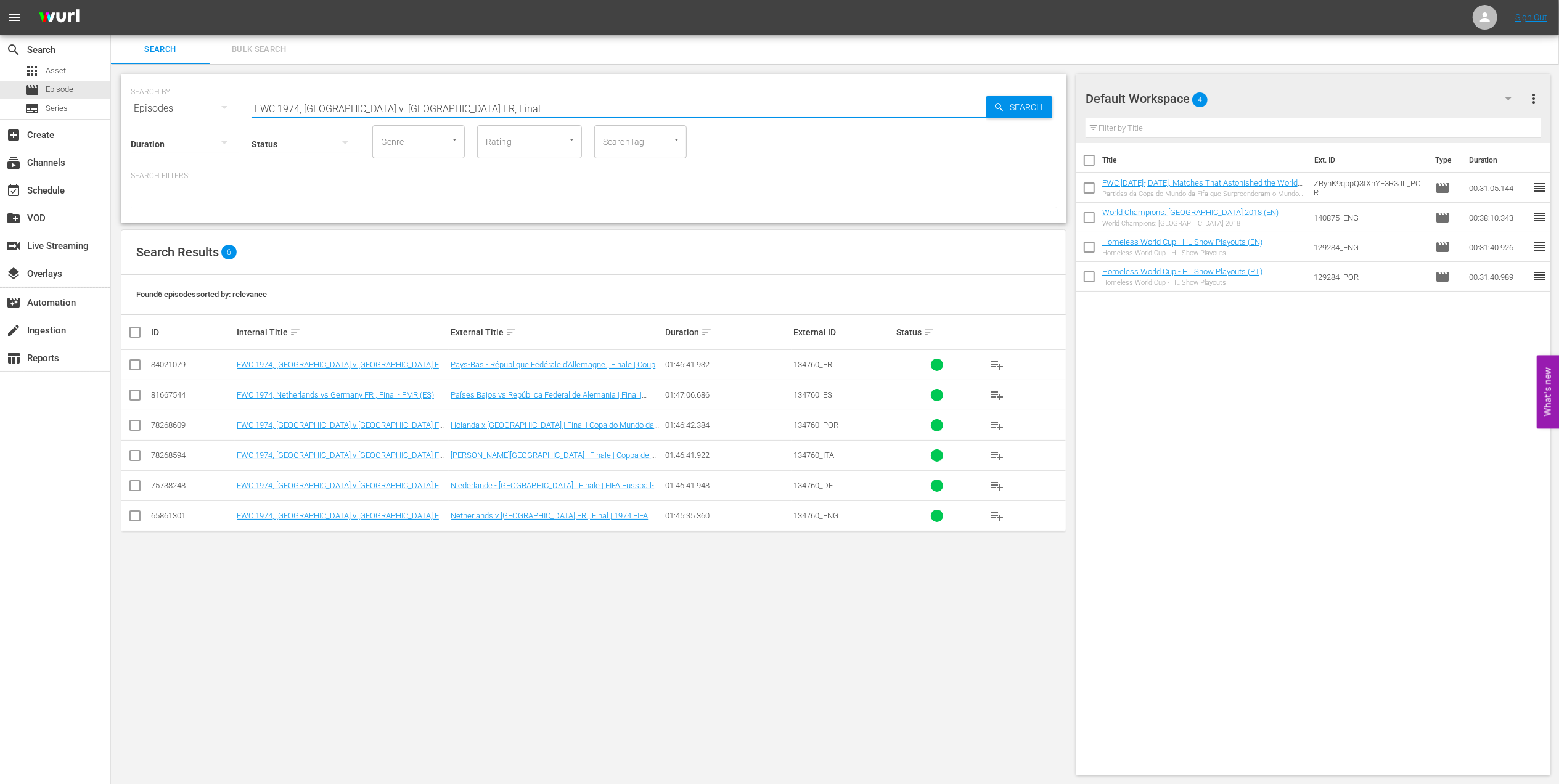
drag, startPoint x: 461, startPoint y: 107, endPoint x: 143, endPoint y: 107, distance: 318.0
click at [143, 107] on div "SEARCH BY Search By Episodes Search ID, Title, Description, Keywords, or Catego…" at bounding box center [594, 101] width 926 height 44
paste input "8, [GEOGRAPHIC_DATA] v. [GEOGRAPHIC_DATA], Final"
drag, startPoint x: 471, startPoint y: 110, endPoint x: 112, endPoint y: 110, distance: 359.0
click at [112, 110] on div "SEARCH BY Search By Episodes Search ID, Title, Description, Keywords, or Catego…" at bounding box center [594, 425] width 965 height 722
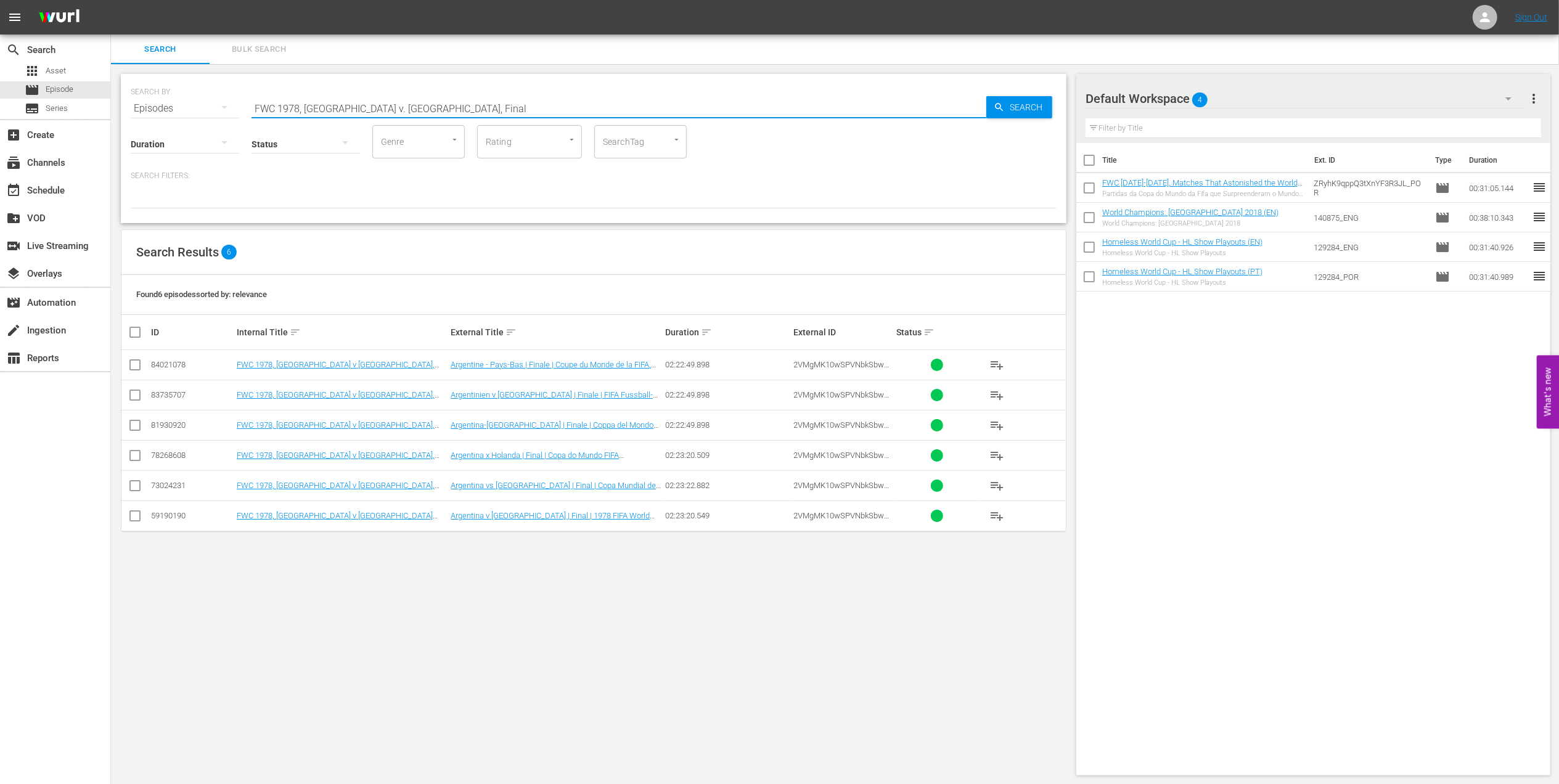
paste input "2002 Official Film - Seven Games from Glory"
drag, startPoint x: 452, startPoint y: 107, endPoint x: 207, endPoint y: 107, distance: 245.0
click at [208, 107] on div "SEARCH BY Search By Episodes Search ID, Title, Description, Keywords, or Catego…" at bounding box center [594, 101] width 926 height 44
paste input ": This is an [DEMOGRAPHIC_DATA] Odysse"
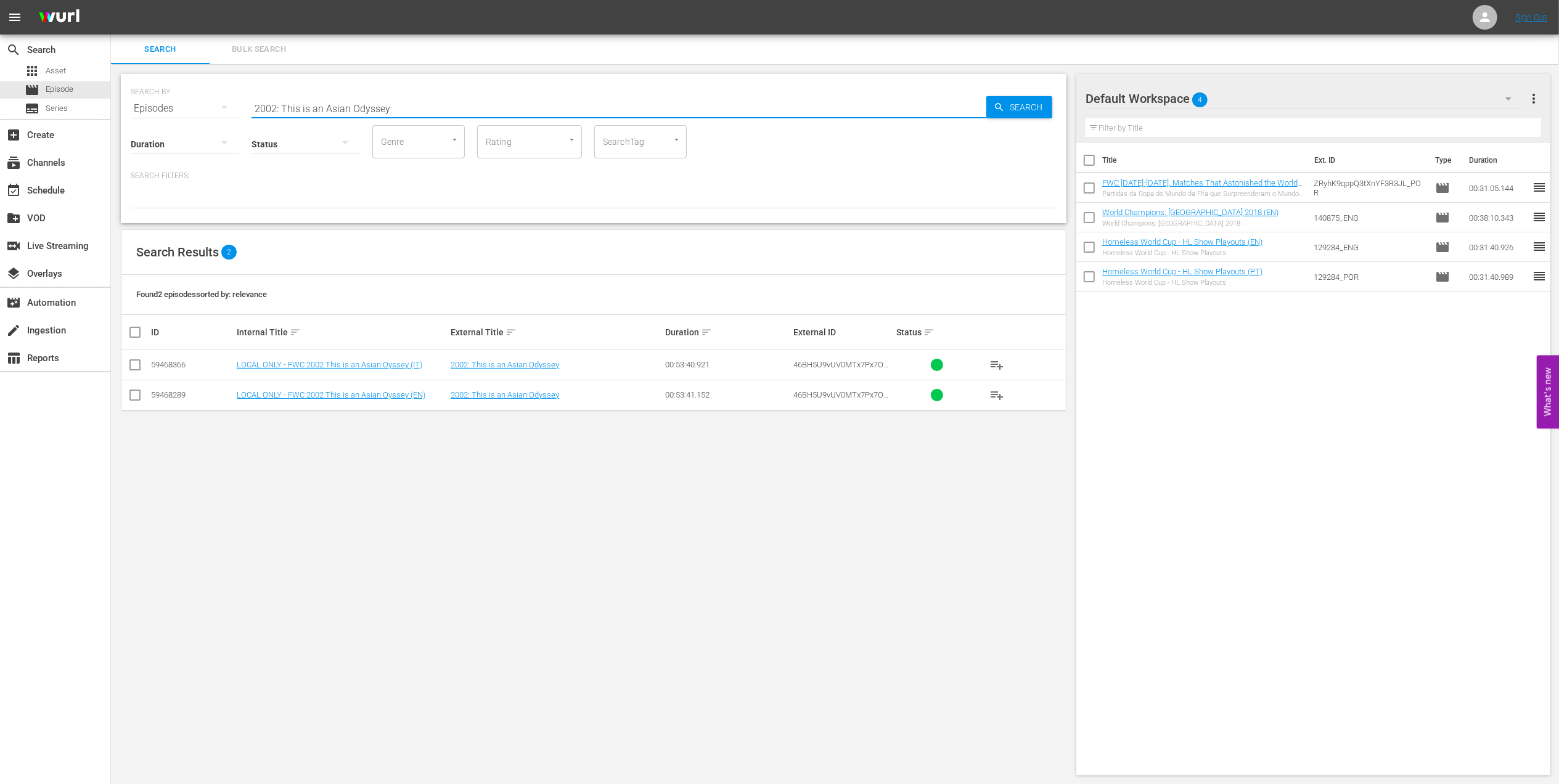
drag, startPoint x: 437, startPoint y: 102, endPoint x: 164, endPoint y: 105, distance: 273.0
click at [164, 105] on div "SEARCH BY Search By Episodes Search ID, Title, Description, Keywords, or Catego…" at bounding box center [594, 101] width 926 height 44
paste input "FWC 2002 Brazil vs Turkey, Semi-final (PT)"
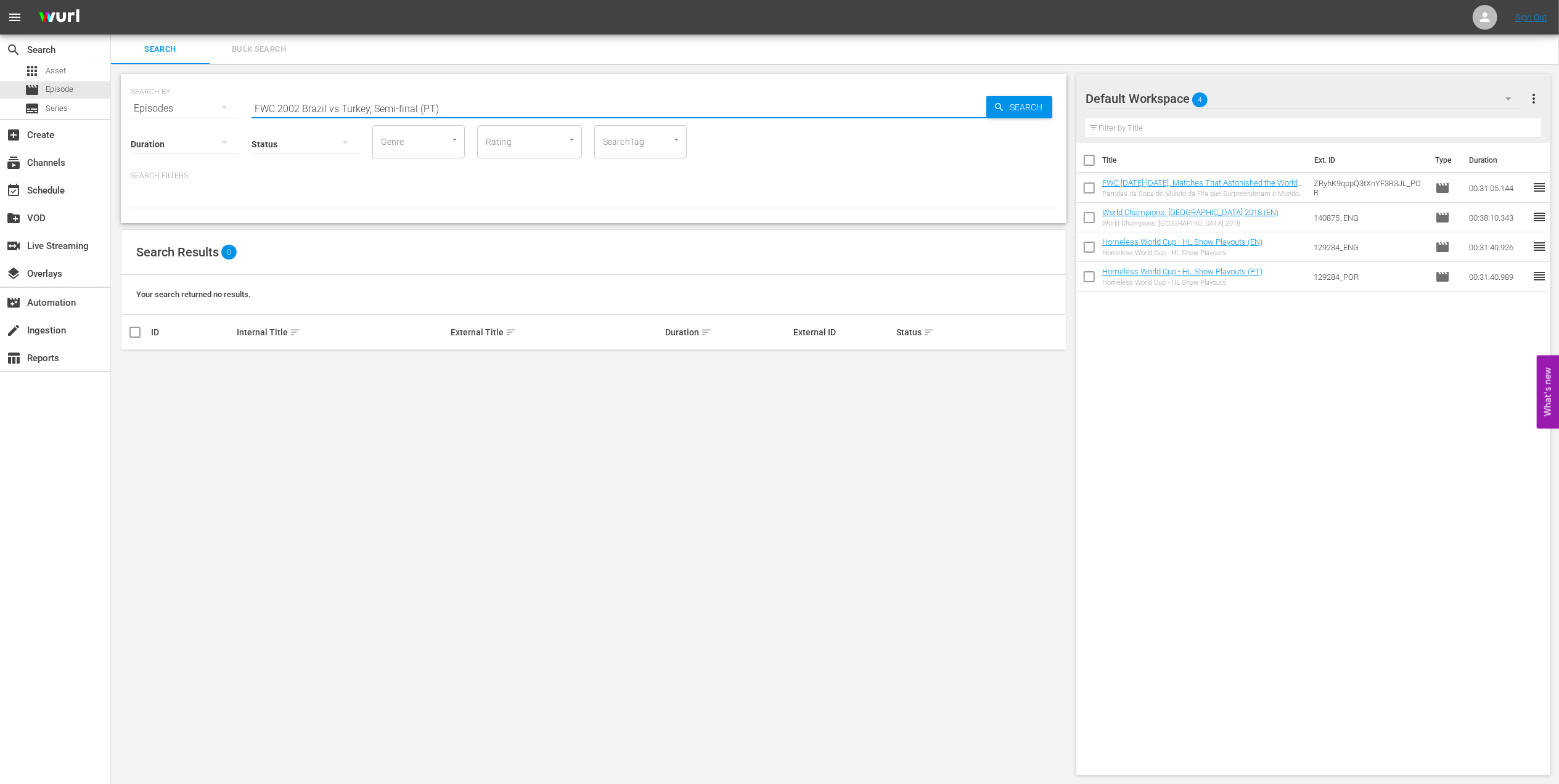
click at [338, 109] on input "FWC 2002 Brazil vs Turkey, Semi-final (PT)" at bounding box center [618, 108] width 735 height 30
drag, startPoint x: 453, startPoint y: 114, endPoint x: 139, endPoint y: 114, distance: 314.0
click at [139, 114] on div "SEARCH BY Search By Episodes Search ID, Title, Description, Keywords, or Catego…" at bounding box center [594, 149] width 946 height 149
paste input "22 Croatia v [GEOGRAPHIC_DATA], Quarter"
type input "FWC 2022 Croatia v [GEOGRAPHIC_DATA], Quarter-final (PT)"
